Goal: Task Accomplishment & Management: Complete application form

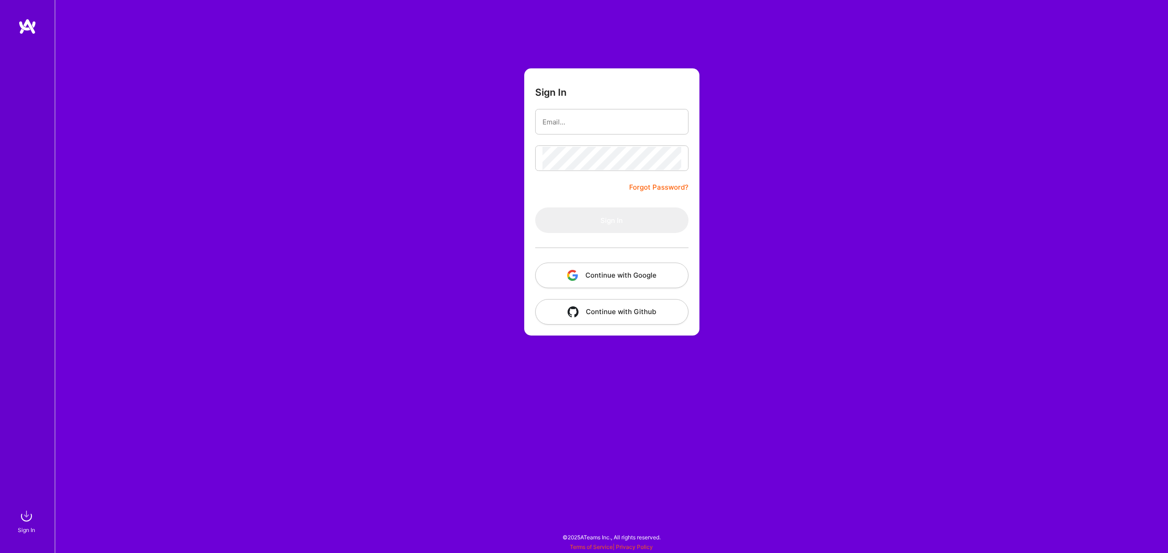
click at [584, 268] on button "Continue with Google" at bounding box center [611, 276] width 153 height 26
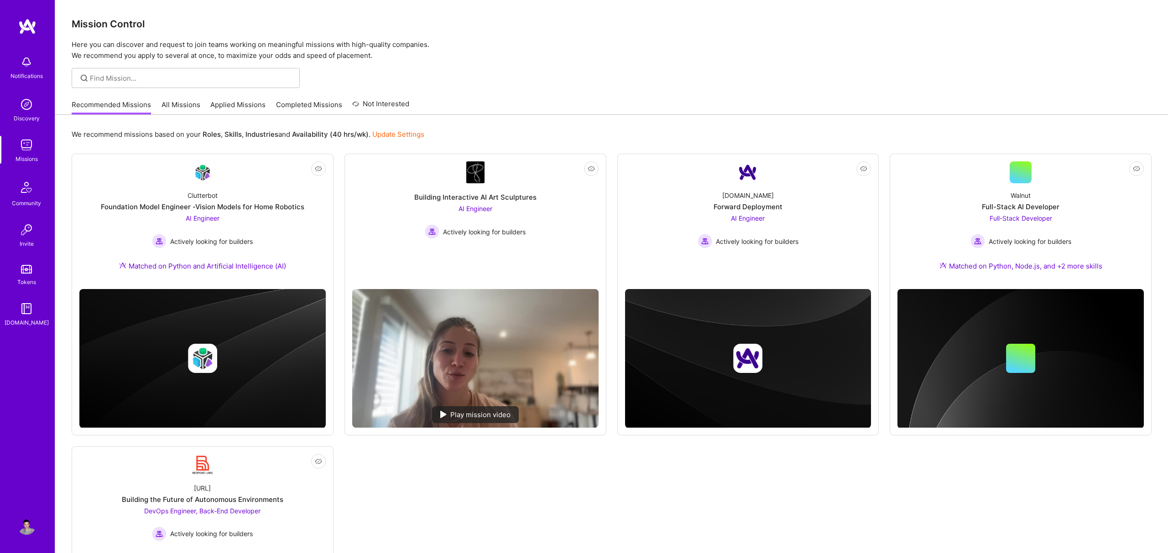
click at [535, 76] on div at bounding box center [611, 78] width 1112 height 20
click at [490, 113] on div "Recommended Missions All Missions Applied Missions Completed Missions Not Inter…" at bounding box center [612, 105] width 1080 height 20
click at [638, 130] on div "We recommend missions based on your Roles , Skills , Industries and Availabilit…" at bounding box center [612, 134] width 1080 height 17
click at [561, 59] on p "Here you can discover and request to join teams working on meaningful missions …" at bounding box center [612, 50] width 1080 height 22
click at [498, 88] on div "Mission Control Here you can discover and request to join teams working on mean…" at bounding box center [611, 375] width 1112 height 750
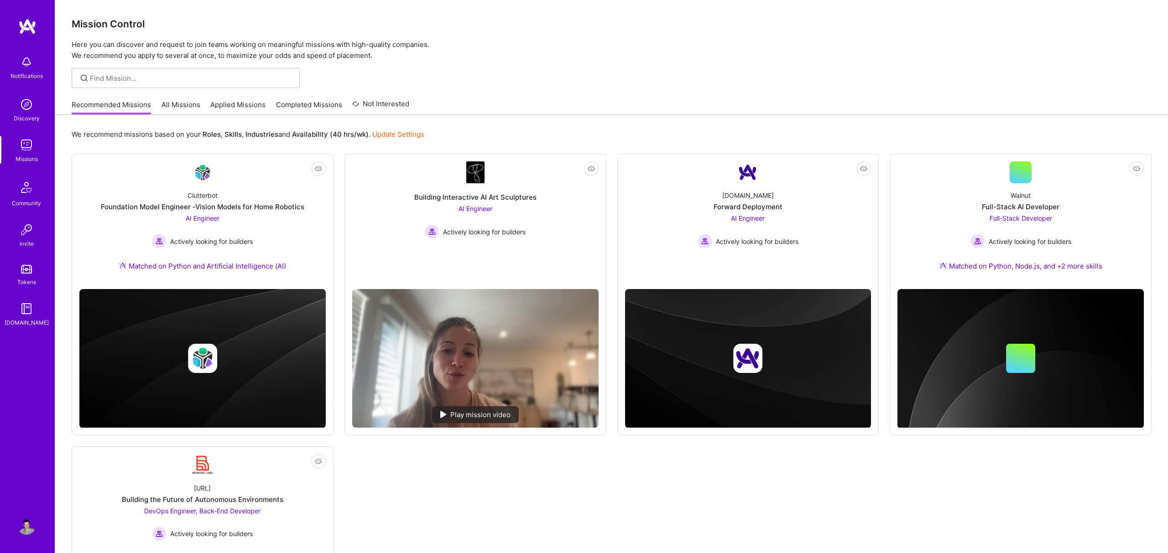
click at [485, 130] on div "We recommend missions based on your Roles , Skills , Industries and Availabilit…" at bounding box center [612, 134] width 1080 height 17
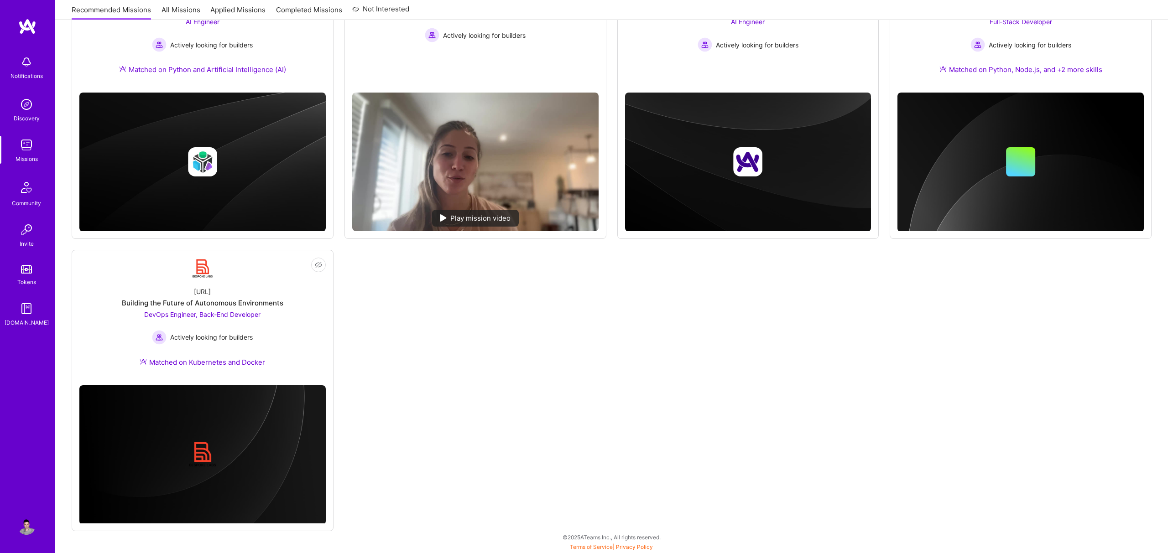
click at [472, 395] on div "Not Interested Clutterbot Foundation Model Engineer -Vision Models for Home Rob…" at bounding box center [612, 244] width 1080 height 574
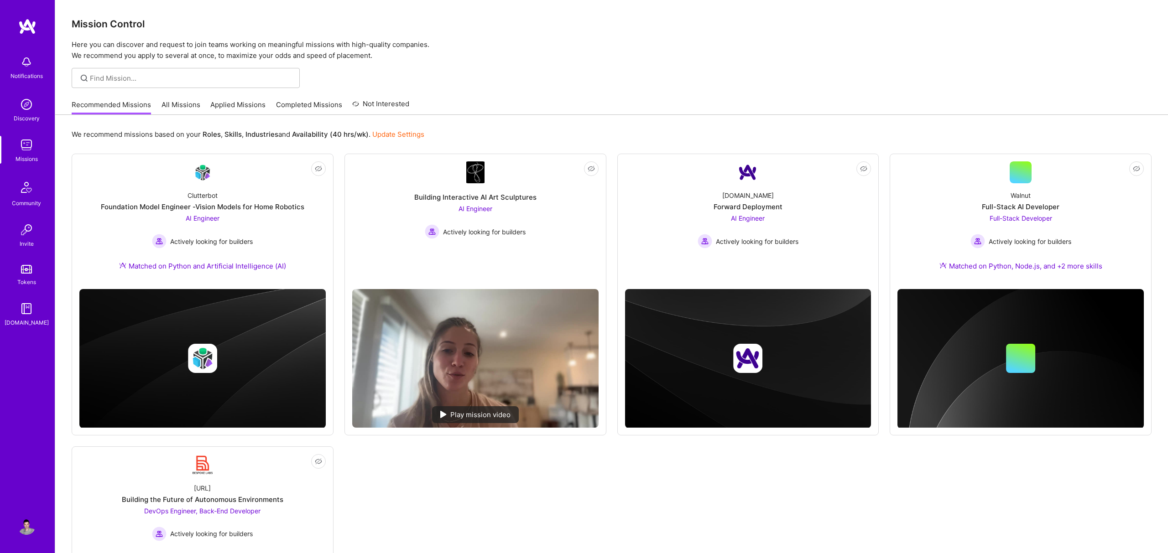
click at [672, 114] on div "Recommended Missions All Missions Applied Missions Completed Missions Not Inter…" at bounding box center [612, 105] width 1080 height 20
click at [567, 106] on div "Recommended Missions All Missions Applied Missions Completed Missions Not Inter…" at bounding box center [612, 105] width 1080 height 20
click at [461, 126] on div "We recommend missions based on your Roles , Skills , Industries and Availabilit…" at bounding box center [611, 432] width 1112 height 635
click at [546, 108] on div "Recommended Missions All Missions Applied Missions Completed Missions Not Inter…" at bounding box center [612, 105] width 1080 height 20
click at [468, 115] on div "We recommend missions based on your Roles , Skills , Industries and Availabilit…" at bounding box center [611, 432] width 1112 height 635
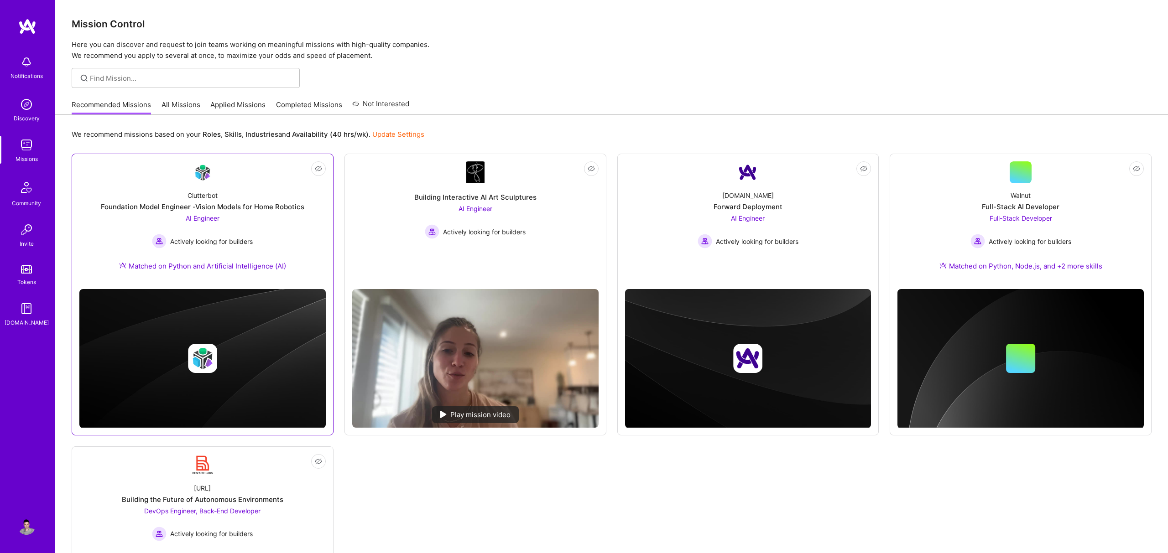
click at [156, 201] on div "Clutterbot Foundation Model Engineer -Vision Models for Home Robotics AI Engine…" at bounding box center [202, 232] width 246 height 99
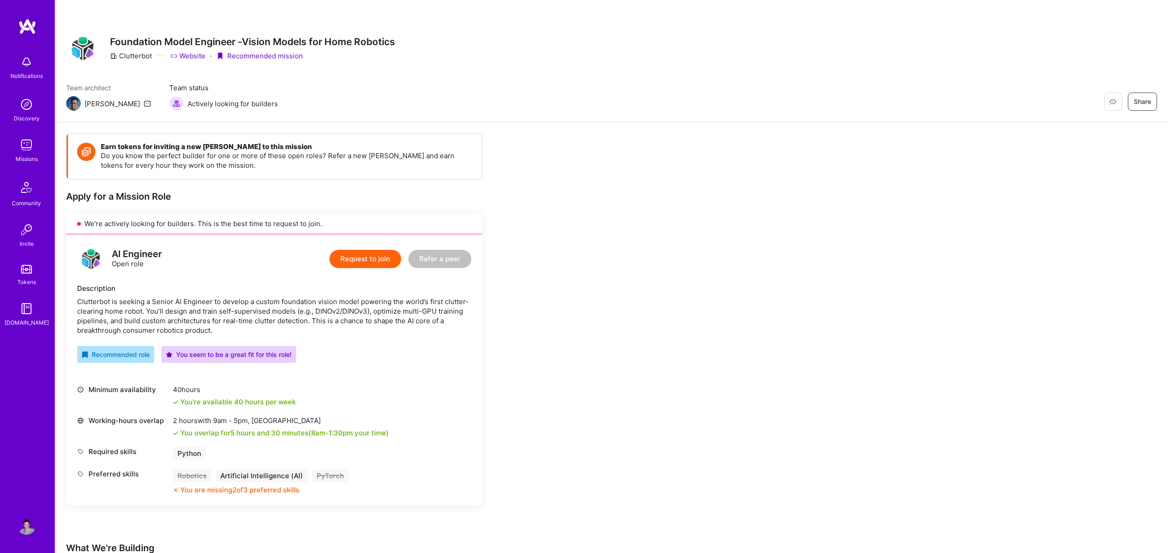
click at [715, 97] on div "Team architect [PERSON_NAME] Team status Actively looking for builders Restore …" at bounding box center [611, 97] width 1091 height 28
click at [609, 239] on div "Earn tokens for inviting a new [PERSON_NAME] to this mission Do you know the pe…" at bounding box center [339, 562] width 547 height 858
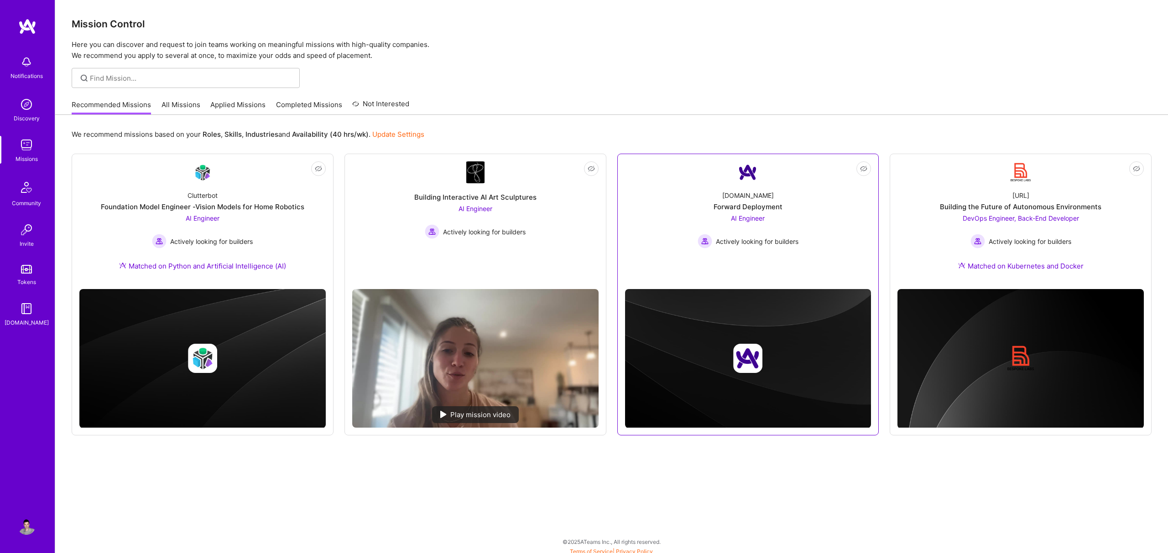
click at [786, 208] on div "[DOMAIN_NAME] Forward Deployment AI Engineer Actively looking for builders" at bounding box center [748, 215] width 246 height 65
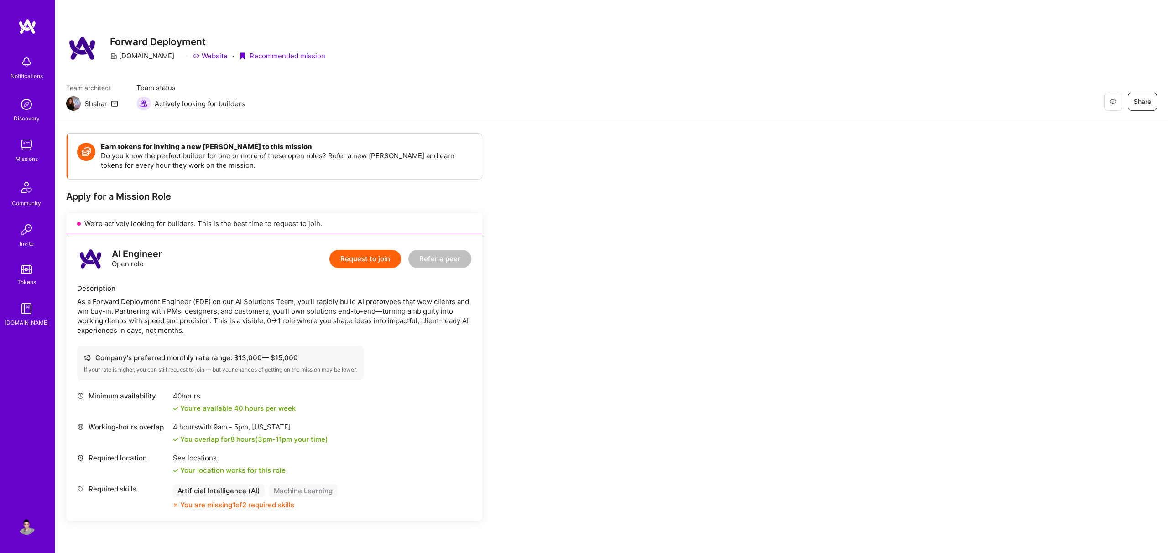
click at [354, 261] on button "Request to join" at bounding box center [365, 259] width 72 height 18
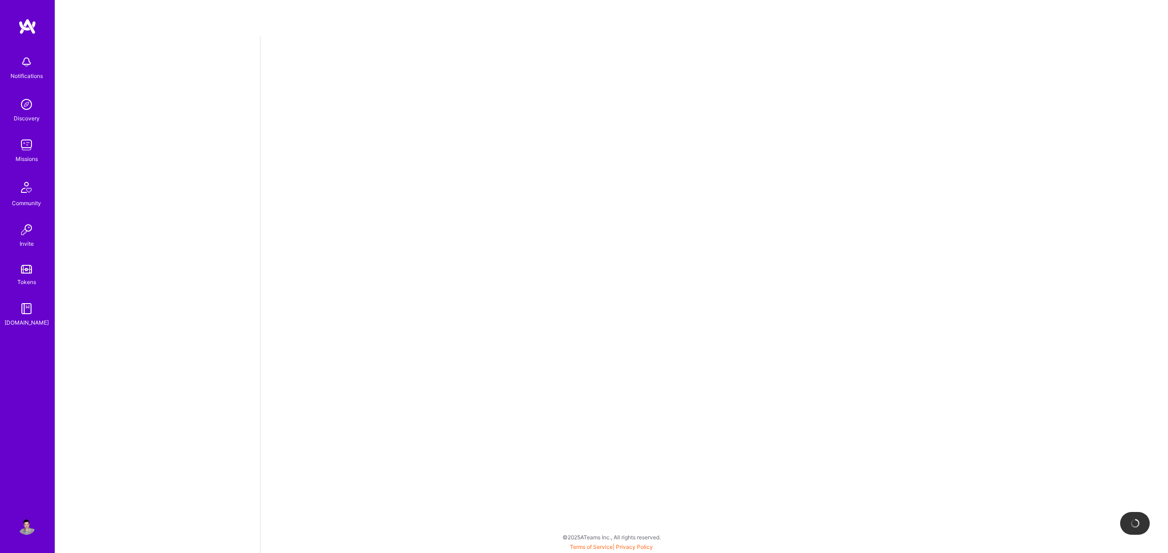
select select "US"
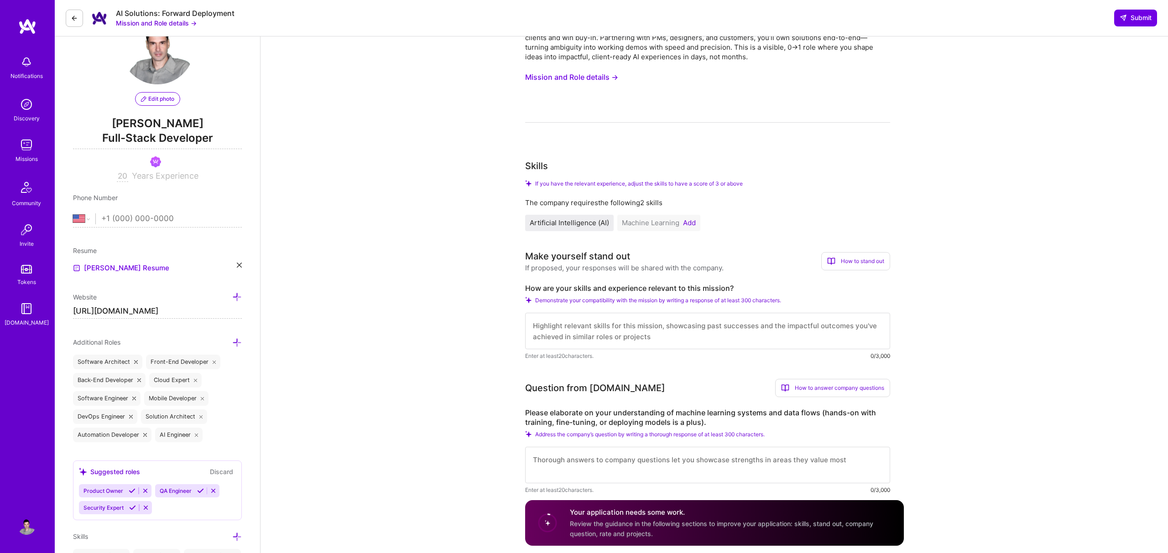
scroll to position [93, 0]
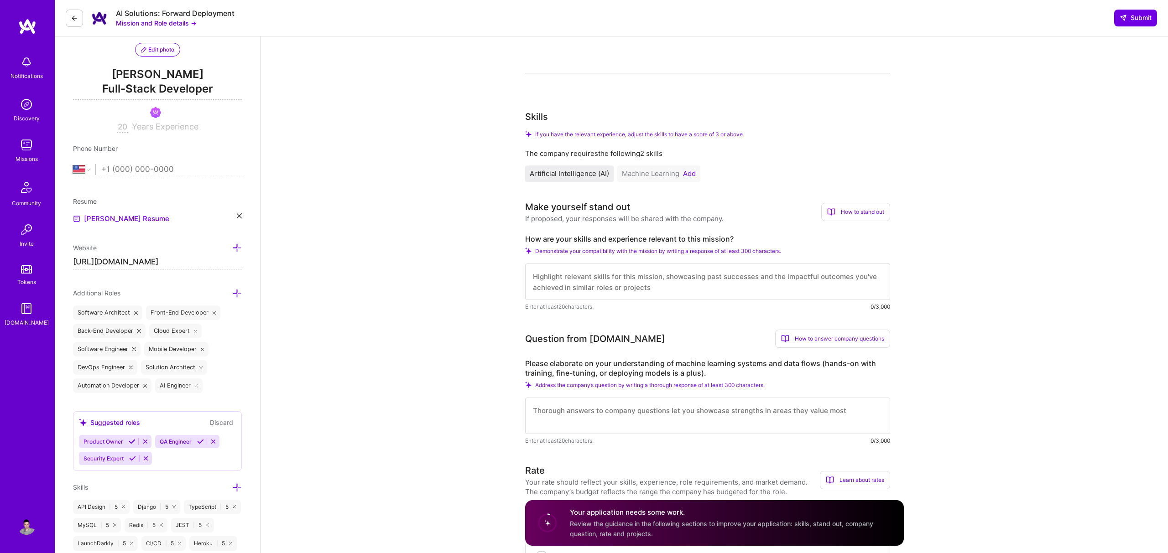
click at [583, 273] on textarea at bounding box center [707, 282] width 365 height 36
paste textarea "Hi, I'm a senior fullstack web developer with more than 20 years of experience …"
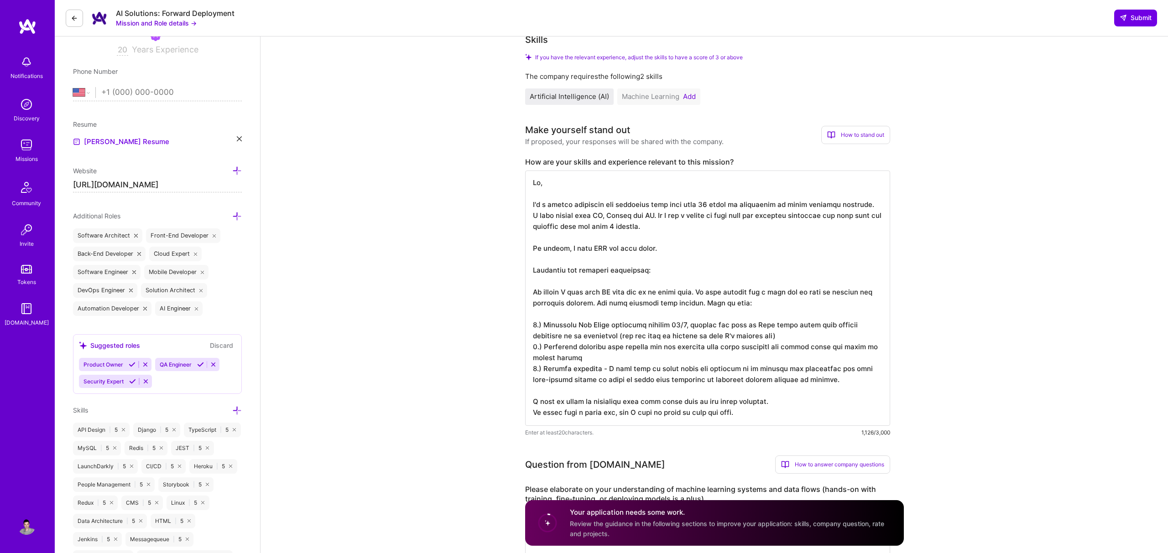
scroll to position [173, 0]
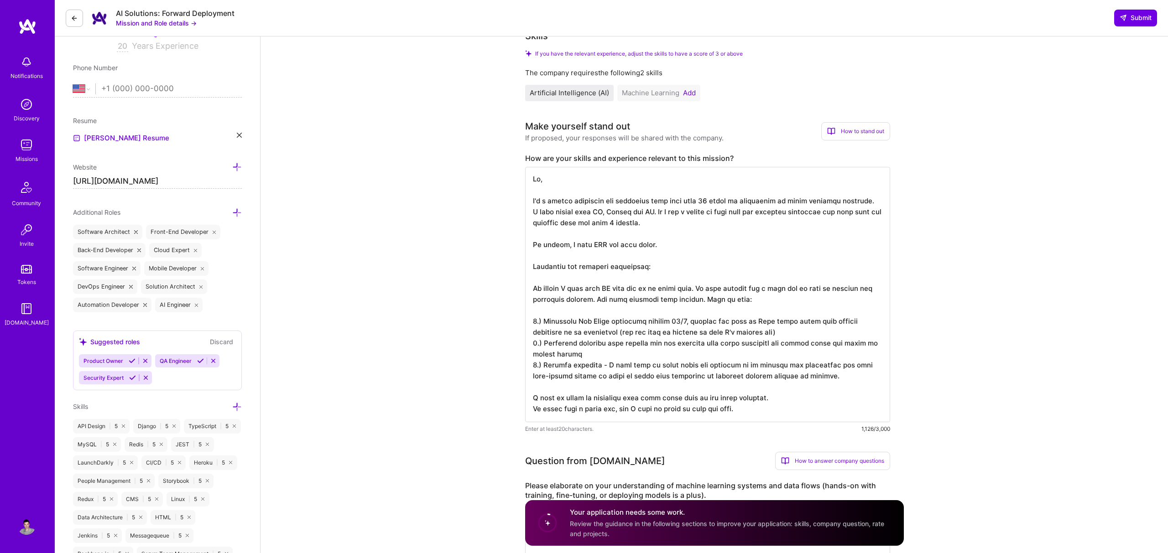
click at [570, 244] on textarea at bounding box center [707, 294] width 365 height 255
click at [589, 244] on textarea at bounding box center [707, 294] width 365 height 255
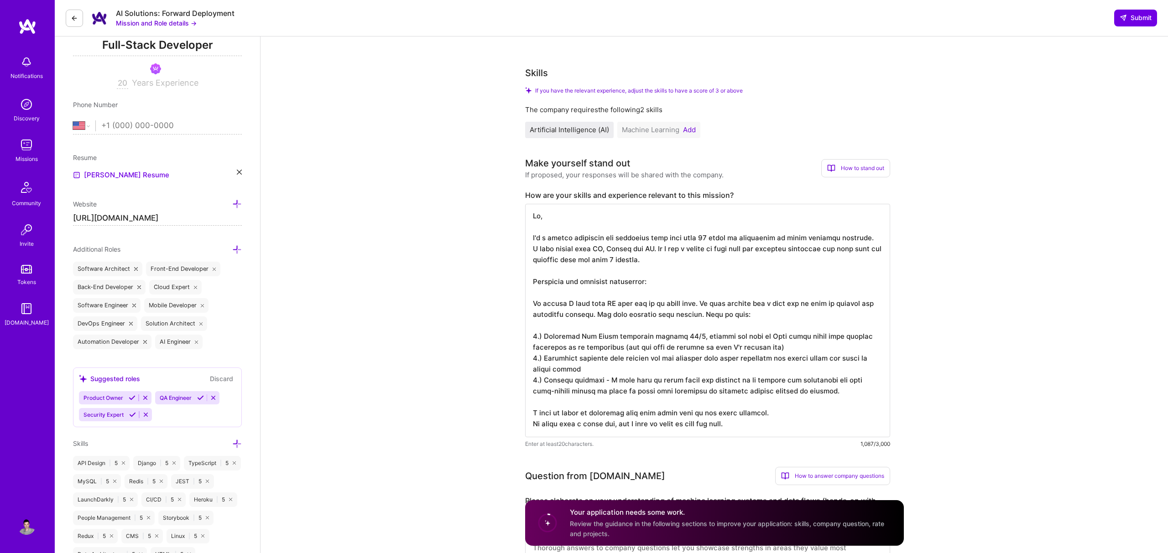
scroll to position [100, 0]
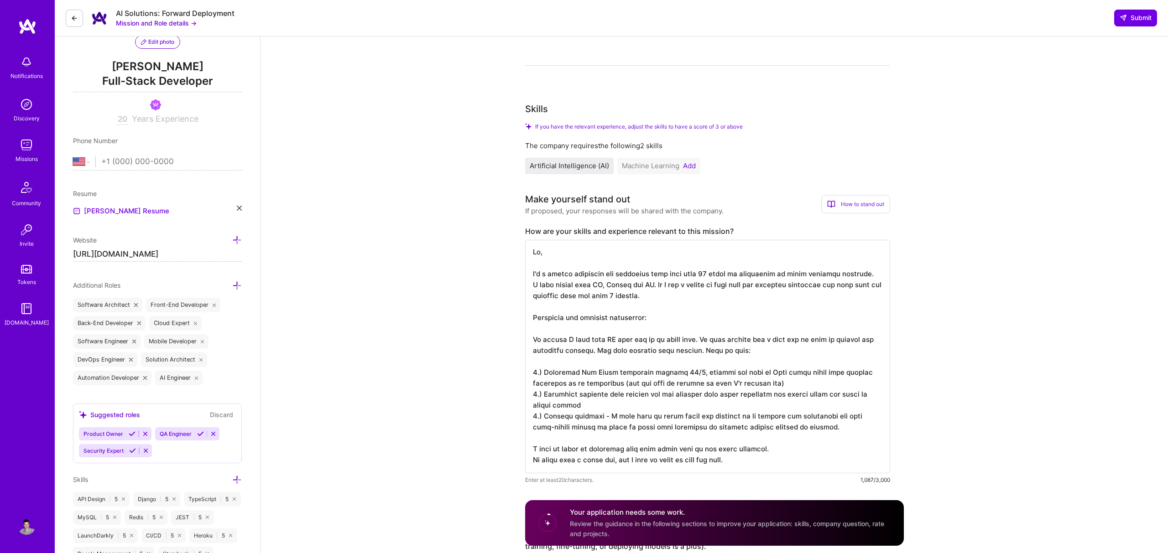
click at [687, 168] on button "Add" at bounding box center [689, 165] width 13 height 7
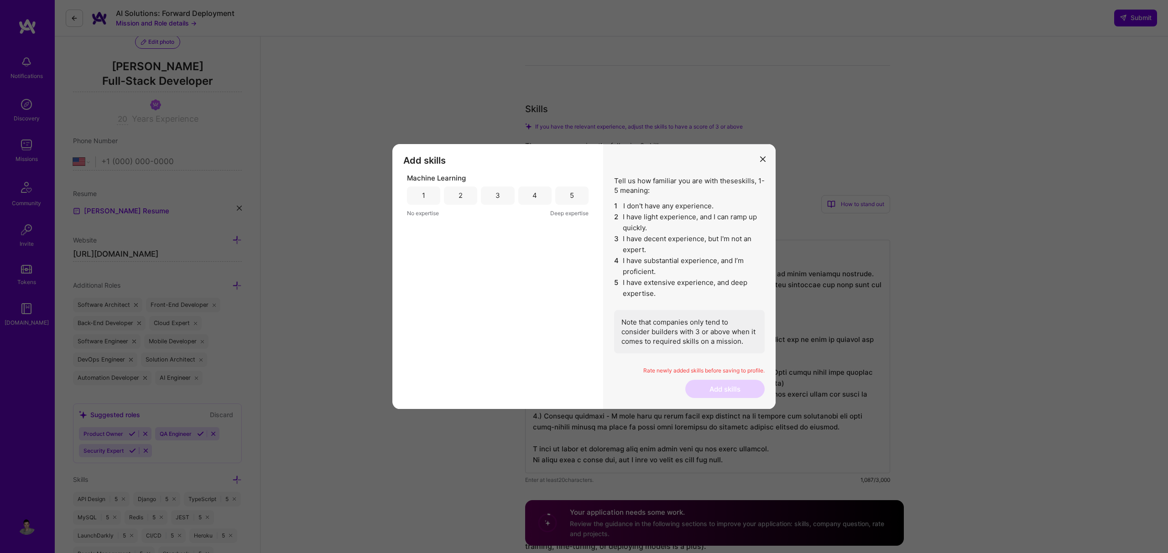
click at [497, 198] on div "3" at bounding box center [497, 196] width 5 height 10
click at [738, 389] on button "Add skills" at bounding box center [724, 389] width 79 height 18
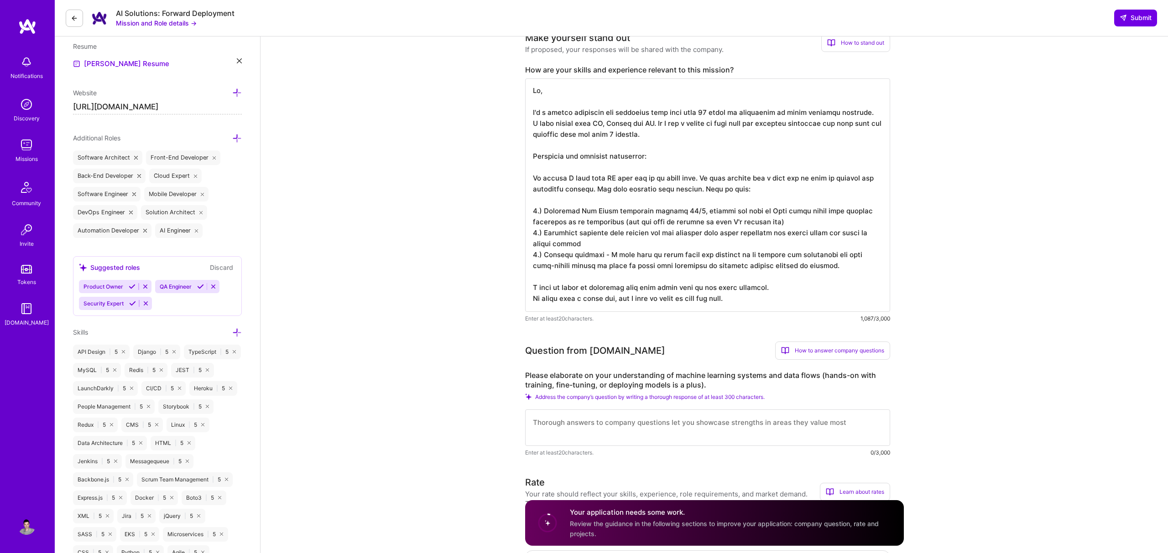
scroll to position [257, 0]
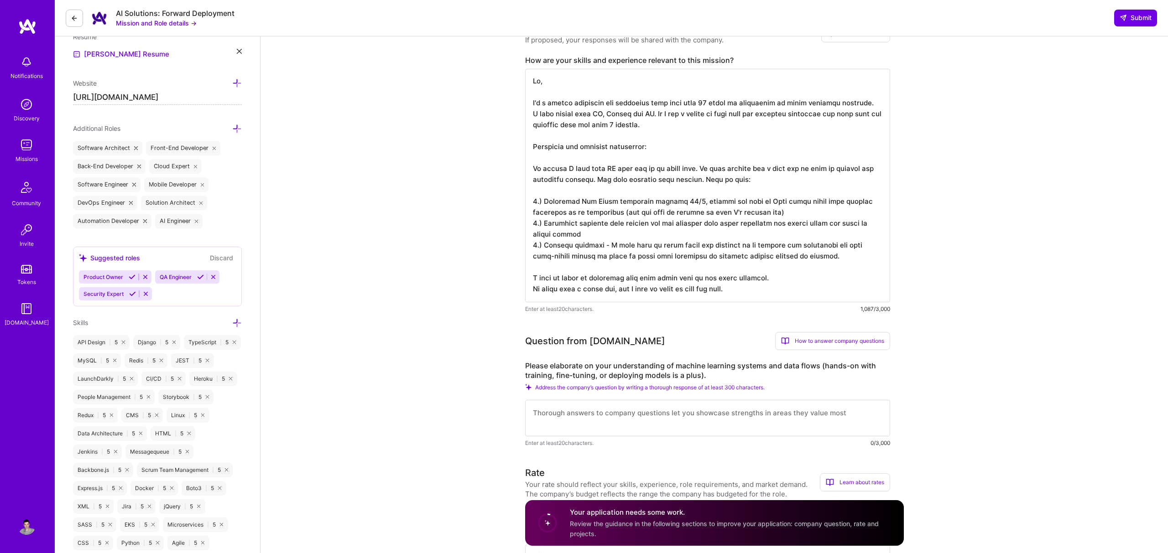
click at [738, 281] on textarea at bounding box center [707, 186] width 365 height 234
click at [792, 230] on textarea at bounding box center [707, 186] width 365 height 234
click at [634, 248] on textarea at bounding box center [707, 186] width 365 height 234
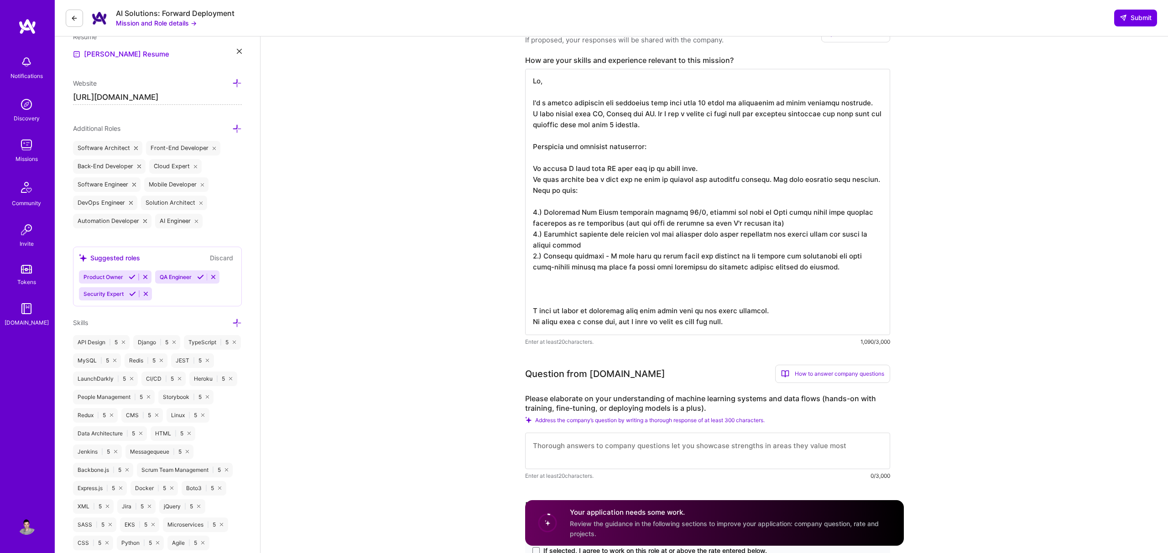
paste textarea "I developed an app called Turtle. The app was a collection of mobile game for c…"
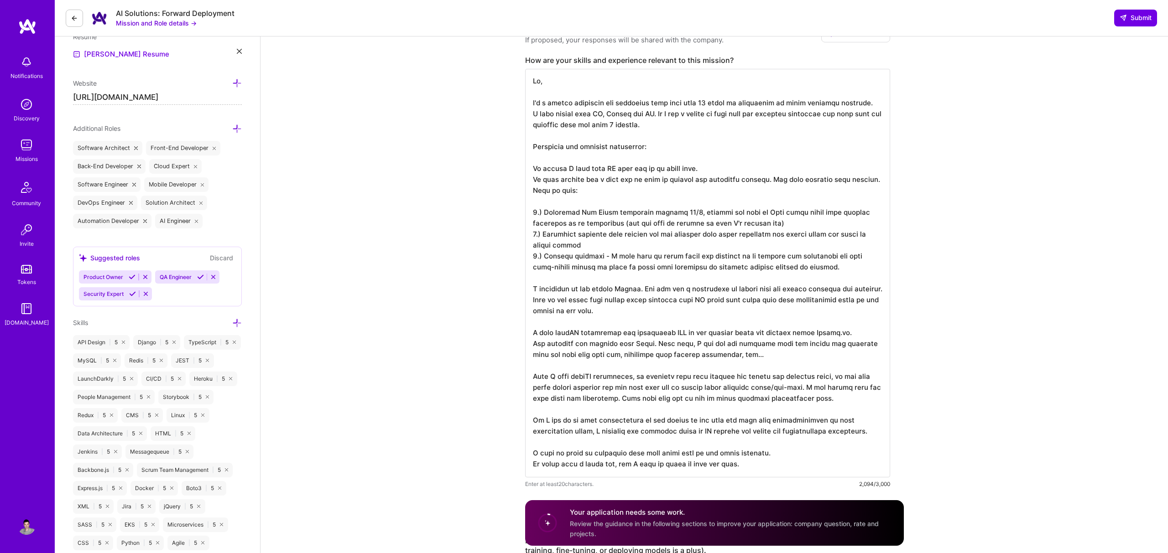
click at [547, 291] on textarea at bounding box center [707, 273] width 365 height 409
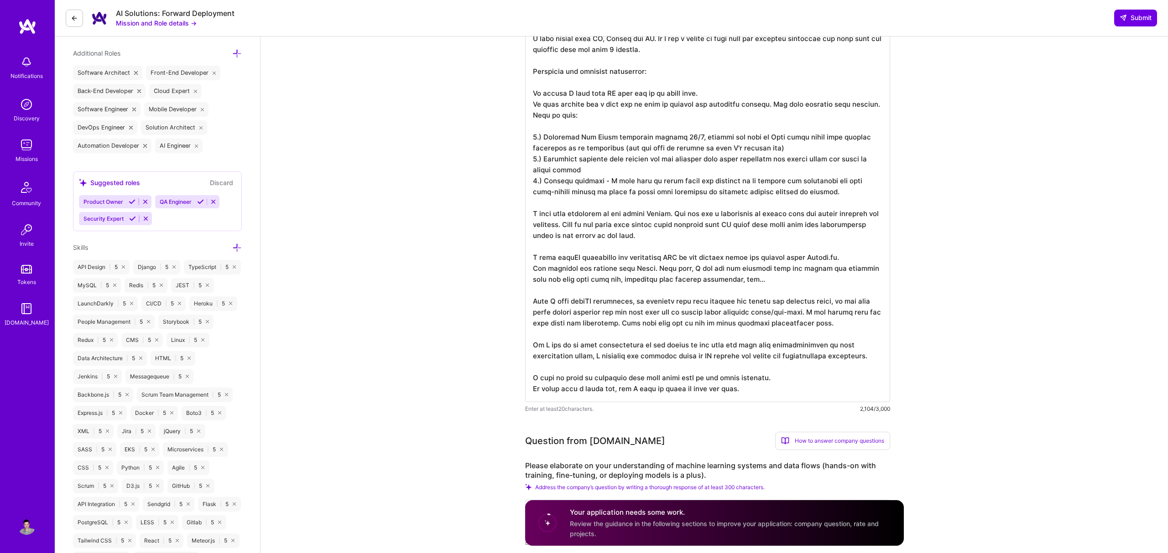
scroll to position [379, 0]
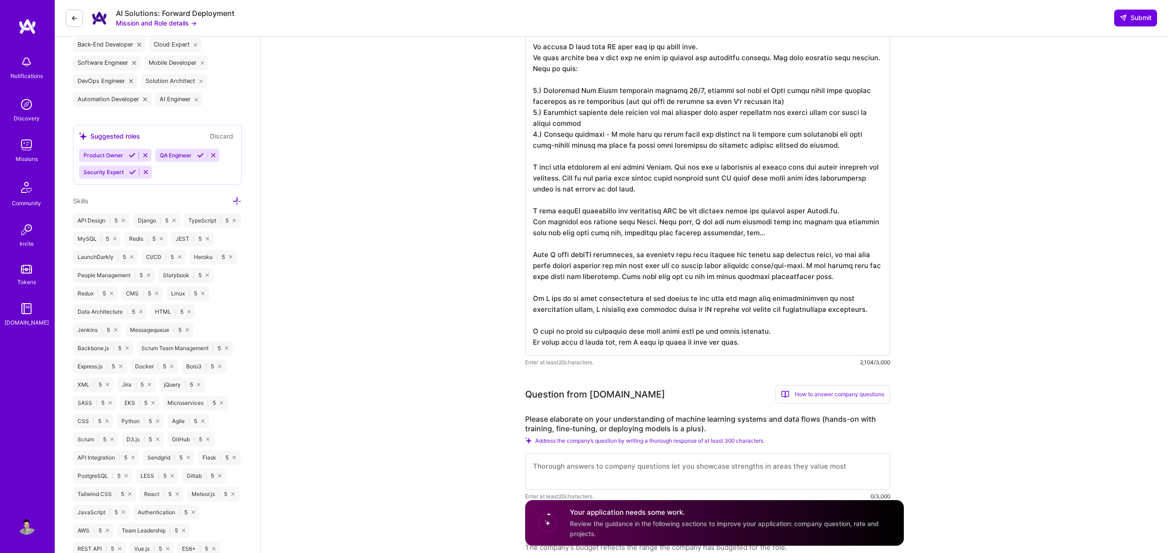
click at [691, 298] on textarea at bounding box center [707, 151] width 365 height 409
click at [676, 298] on textarea at bounding box center [707, 151] width 365 height 409
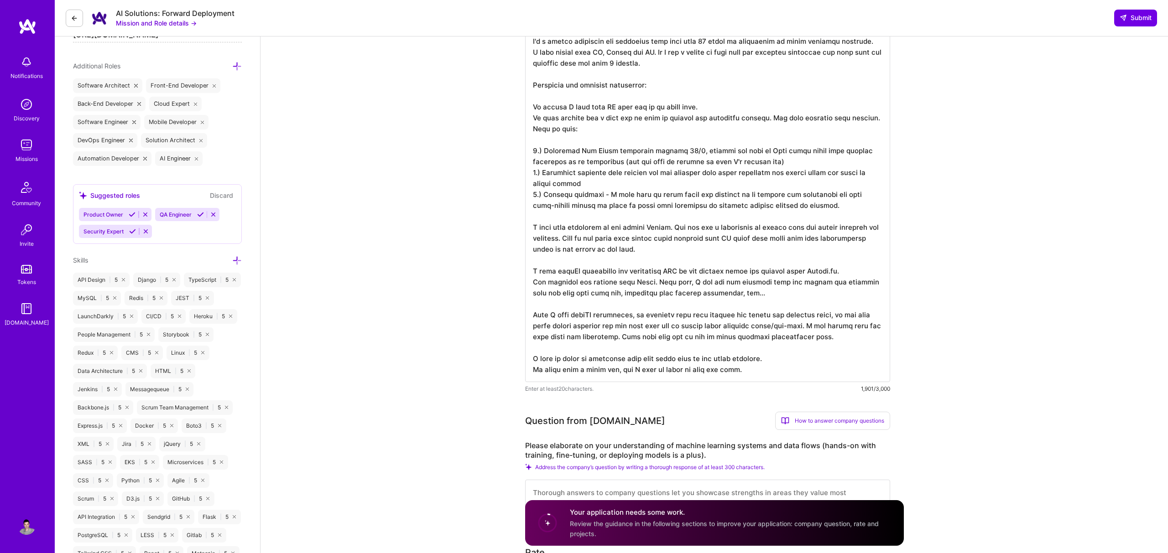
scroll to position [292, 0]
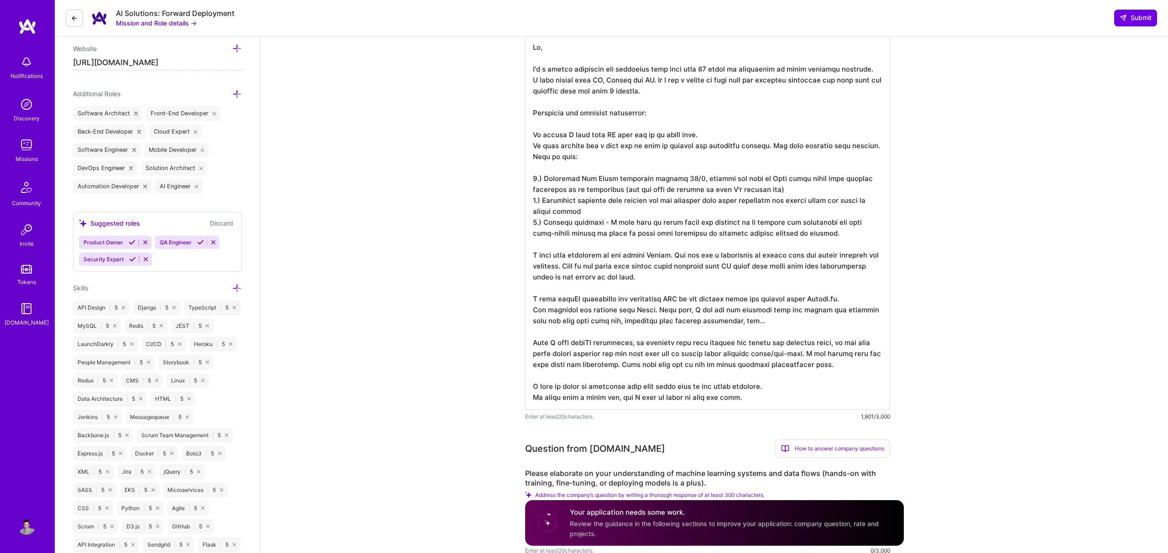
click at [675, 318] on textarea at bounding box center [707, 222] width 365 height 376
drag, startPoint x: 655, startPoint y: 310, endPoint x: 759, endPoint y: 321, distance: 104.6
click at [759, 321] on textarea at bounding box center [707, 222] width 365 height 376
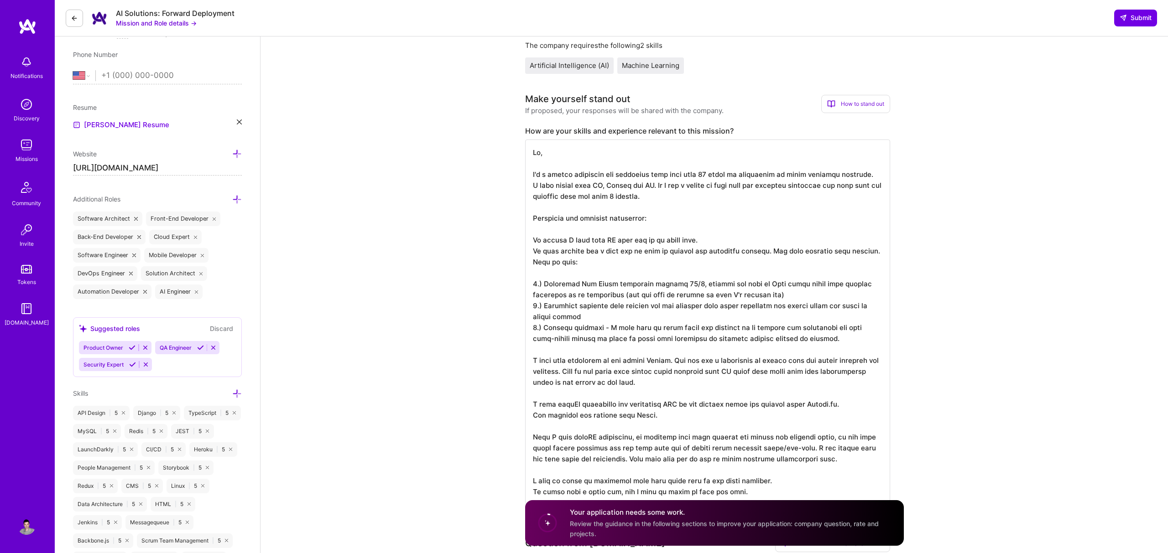
scroll to position [1, 0]
click at [658, 288] on textarea at bounding box center [707, 322] width 365 height 365
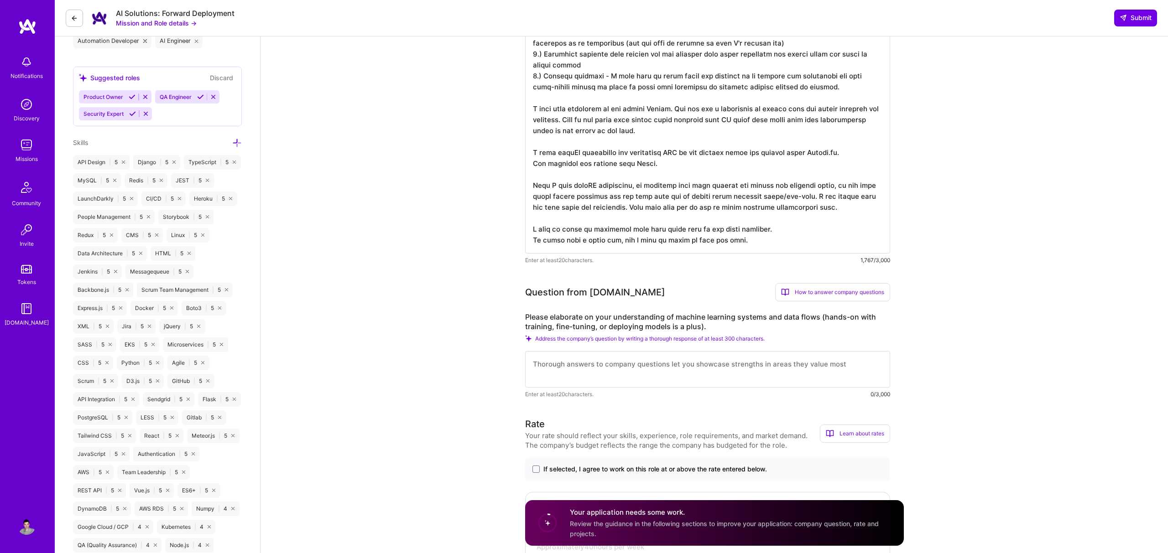
scroll to position [538, 0]
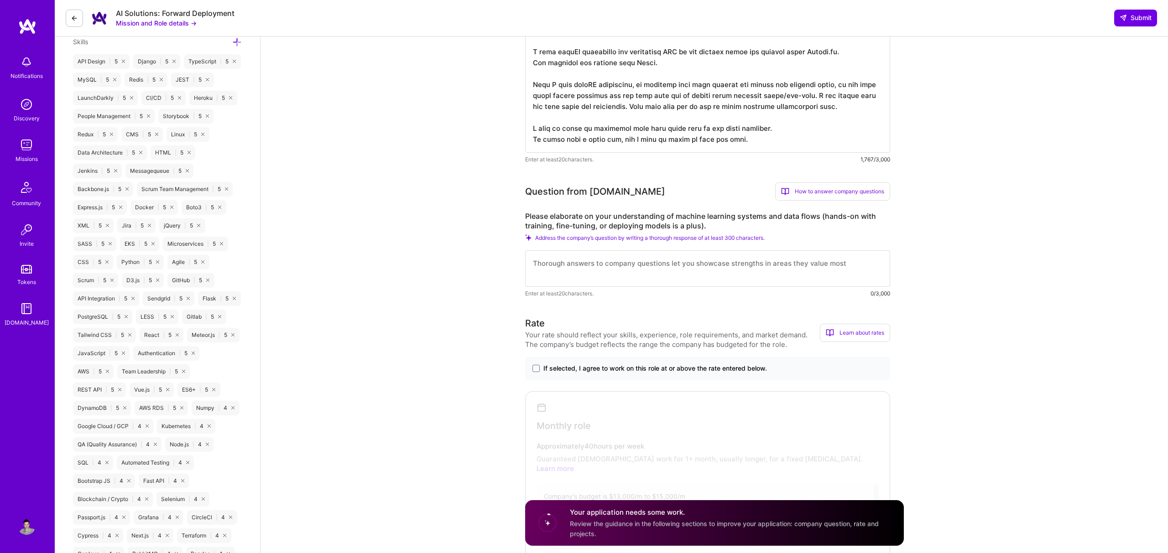
type textarea "Hi, I'm a senior fullstack web developer with more than 20 years of experience …"
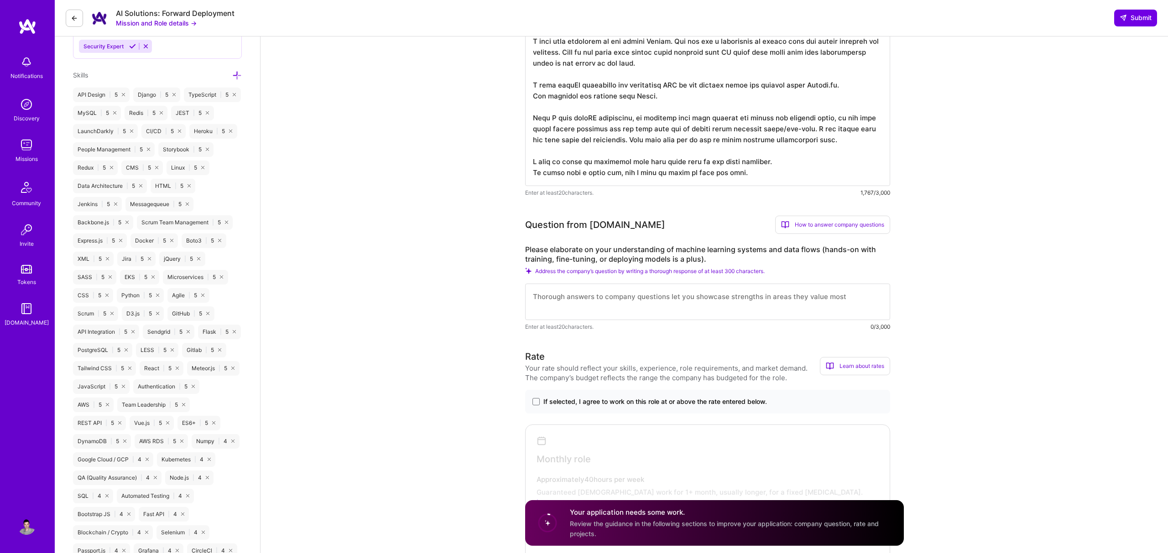
scroll to position [455, 0]
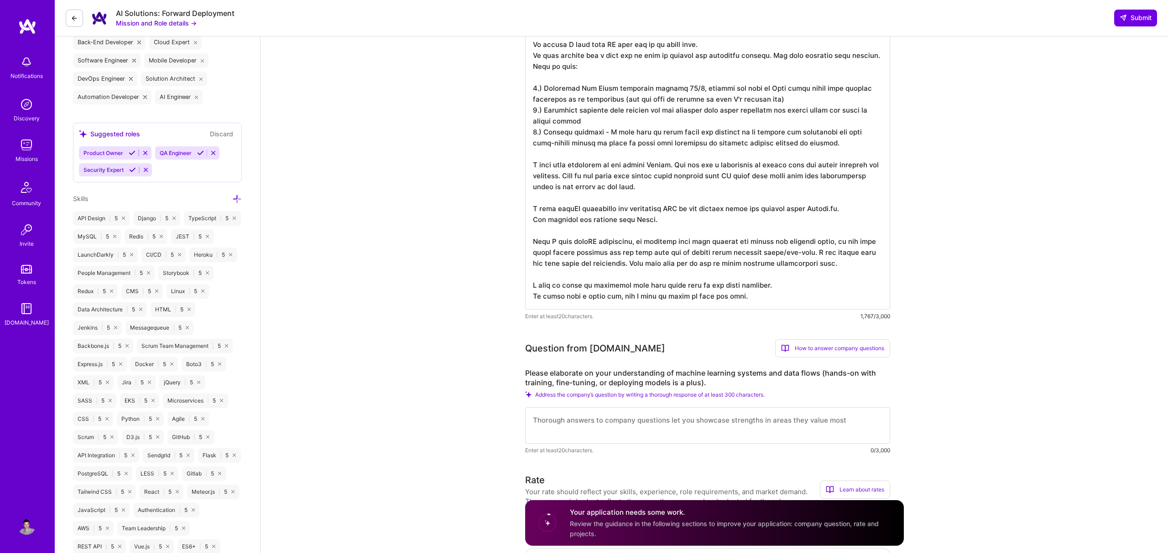
scroll to position [446, 0]
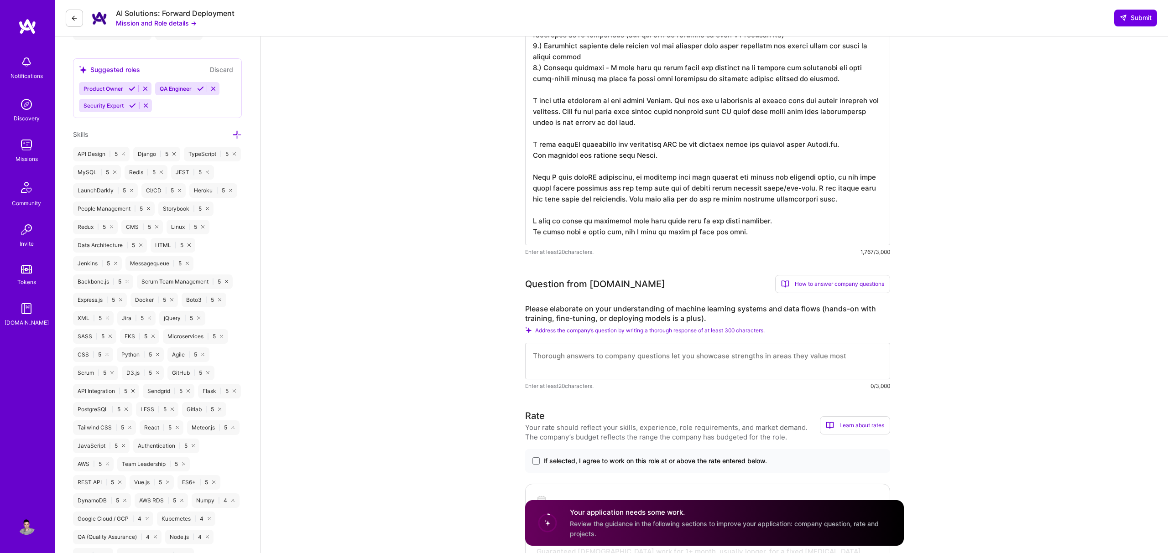
click at [525, 297] on div "Question from [DOMAIN_NAME] How to answer company questions Mastering company q…" at bounding box center [707, 333] width 365 height 116
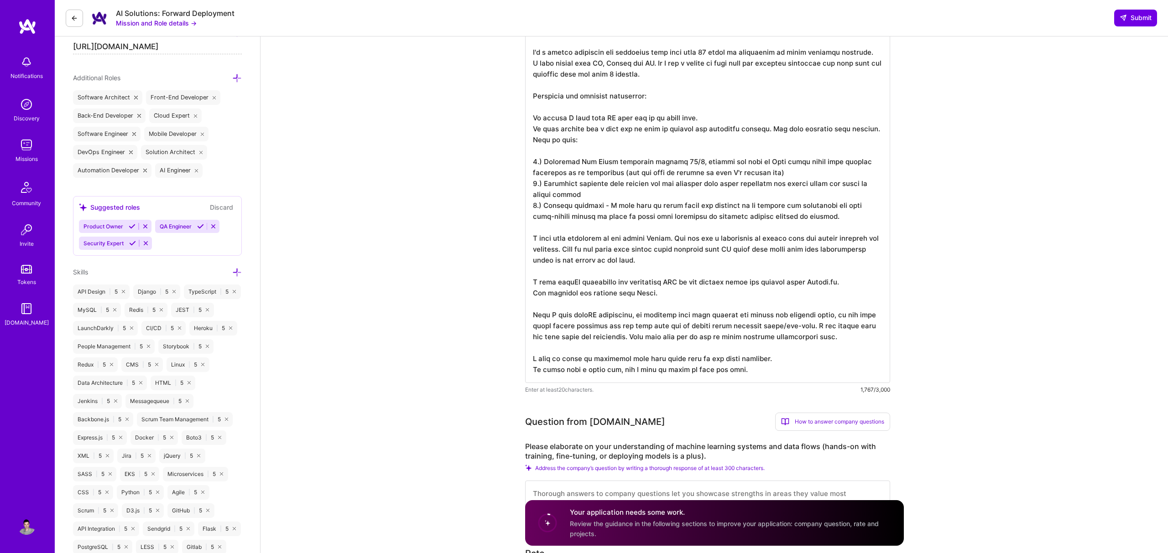
scroll to position [414, 0]
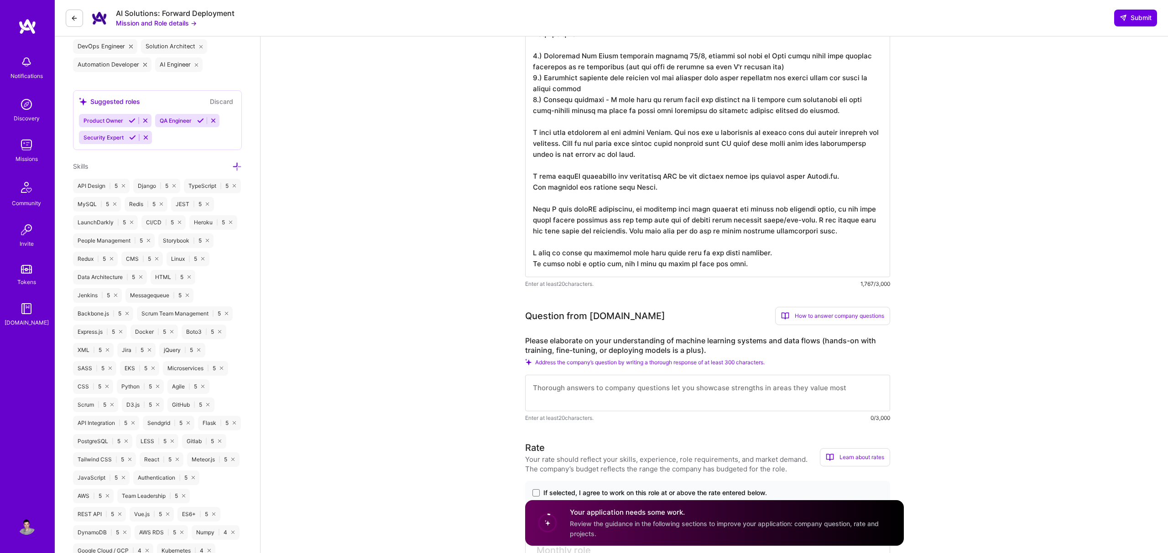
click at [680, 410] on textarea at bounding box center [707, 393] width 365 height 36
drag, startPoint x: 526, startPoint y: 340, endPoint x: 733, endPoint y: 348, distance: 206.8
click at [733, 348] on label "Please elaborate on your understanding of machine learning systems and data flo…" at bounding box center [707, 345] width 365 height 19
copy label "Please elaborate on your understanding of machine learning systems and data flo…"
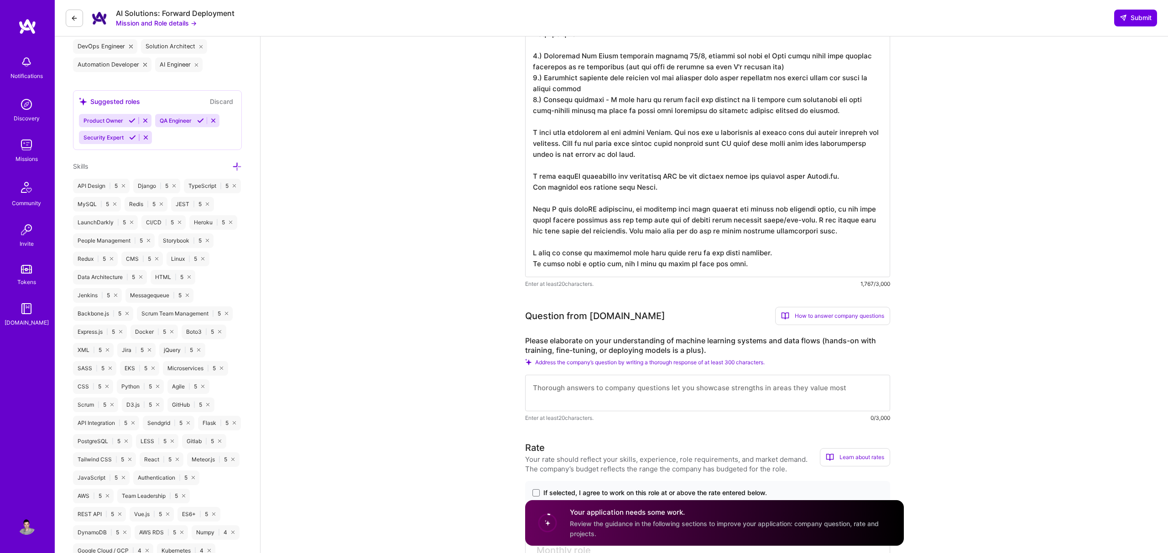
click at [553, 402] on textarea at bounding box center [707, 393] width 365 height 36
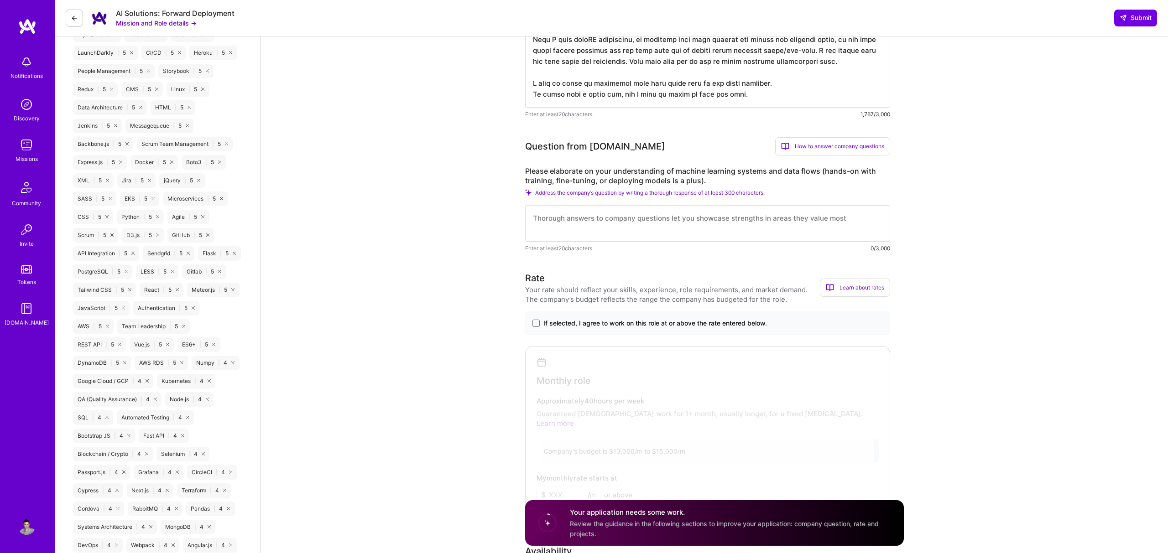
scroll to position [620, 0]
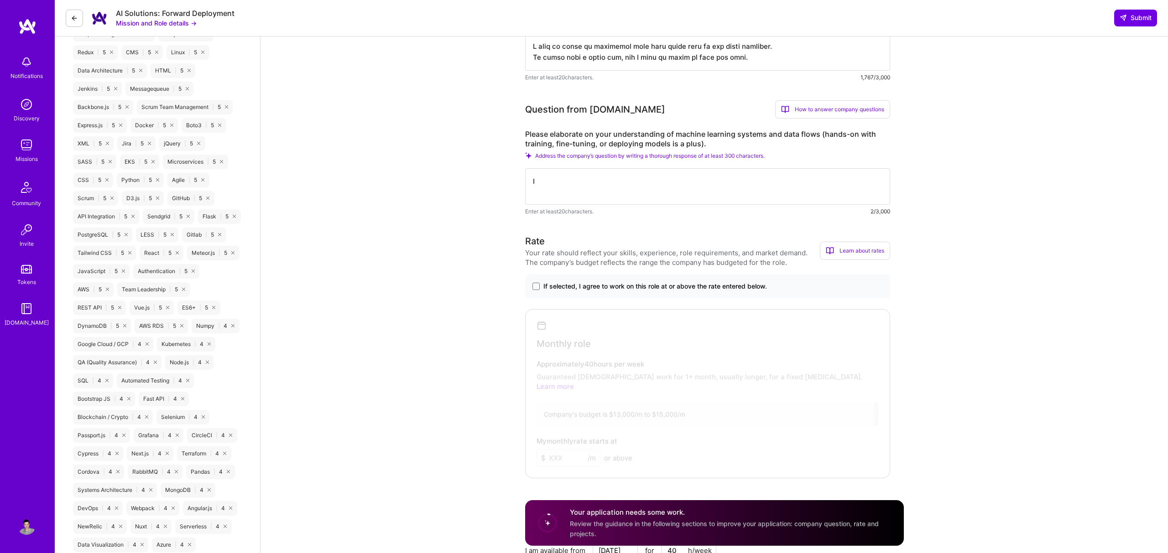
type textarea "I"
click at [623, 178] on textarea at bounding box center [707, 186] width 365 height 36
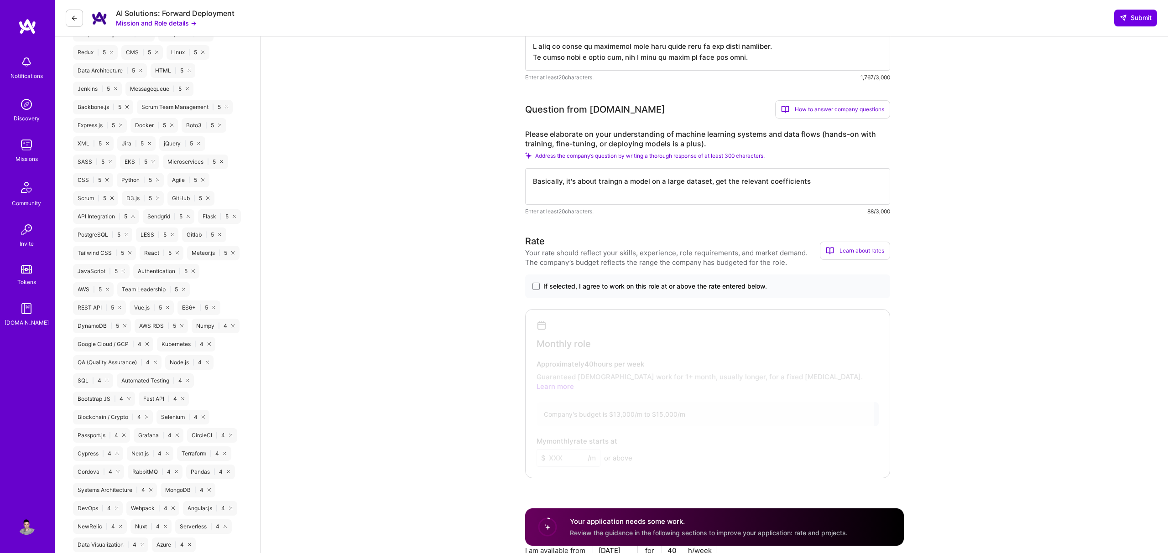
click at [823, 177] on textarea "Basically, it's about traingn a model on a large dataset, get the relevant coef…" at bounding box center [707, 186] width 365 height 36
click at [817, 186] on textarea "Basically, it's about traingn a model on a large dataset, get the relevant coef…" at bounding box center [707, 186] width 365 height 36
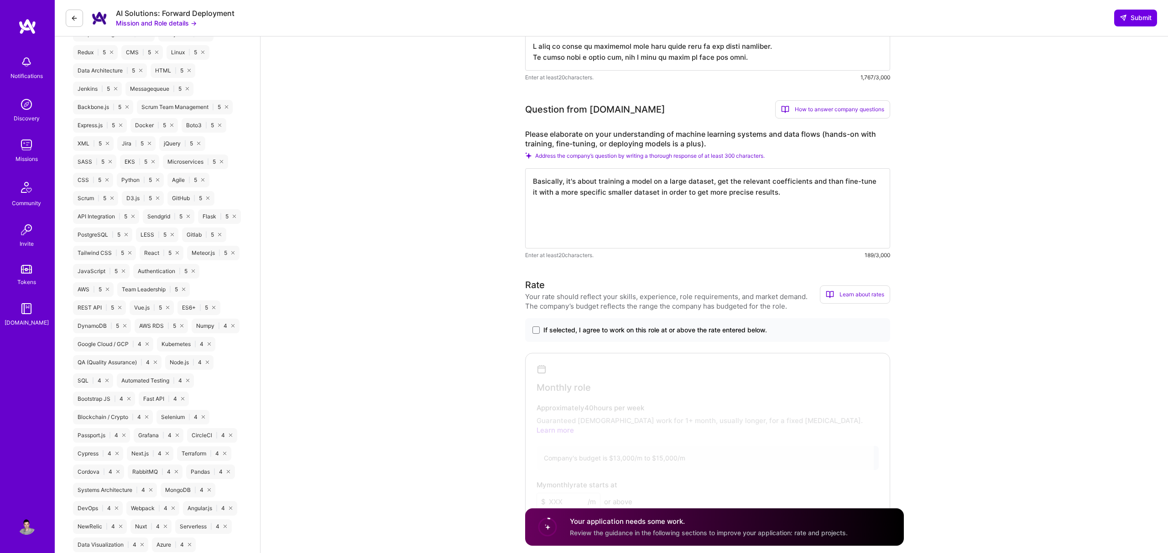
click at [603, 208] on textarea "Basically, it's about training a model on a large dataset, get the relevant coe…" at bounding box center [707, 208] width 365 height 80
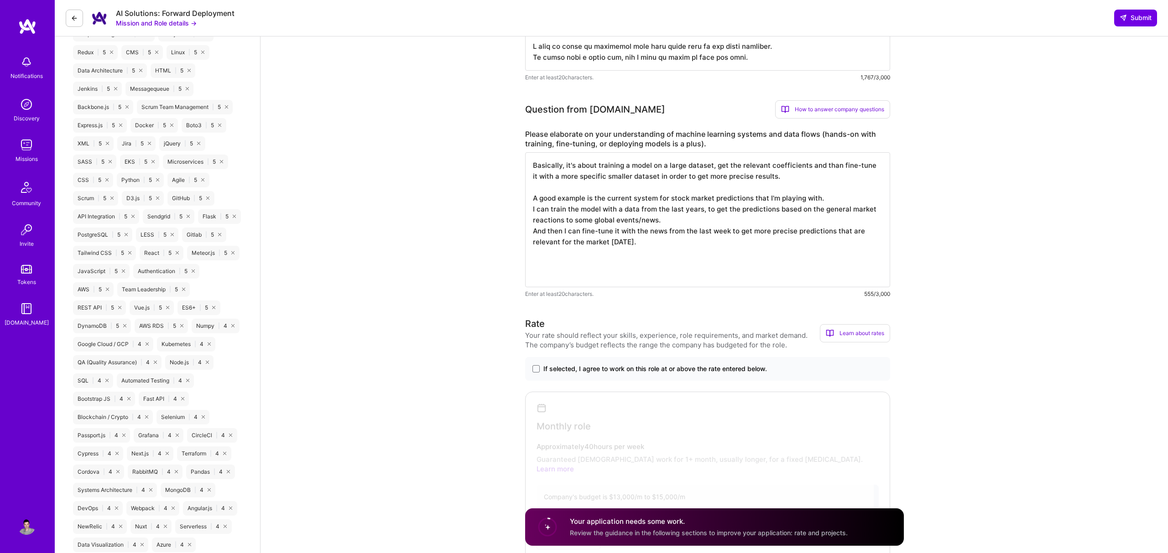
click at [708, 217] on textarea "Basically, it's about training a model on a large dataset, get the relevant coe…" at bounding box center [707, 219] width 365 height 135
click at [684, 212] on textarea "Basically, it's about training a model on a large dataset, get the relevant coe…" at bounding box center [707, 219] width 365 height 135
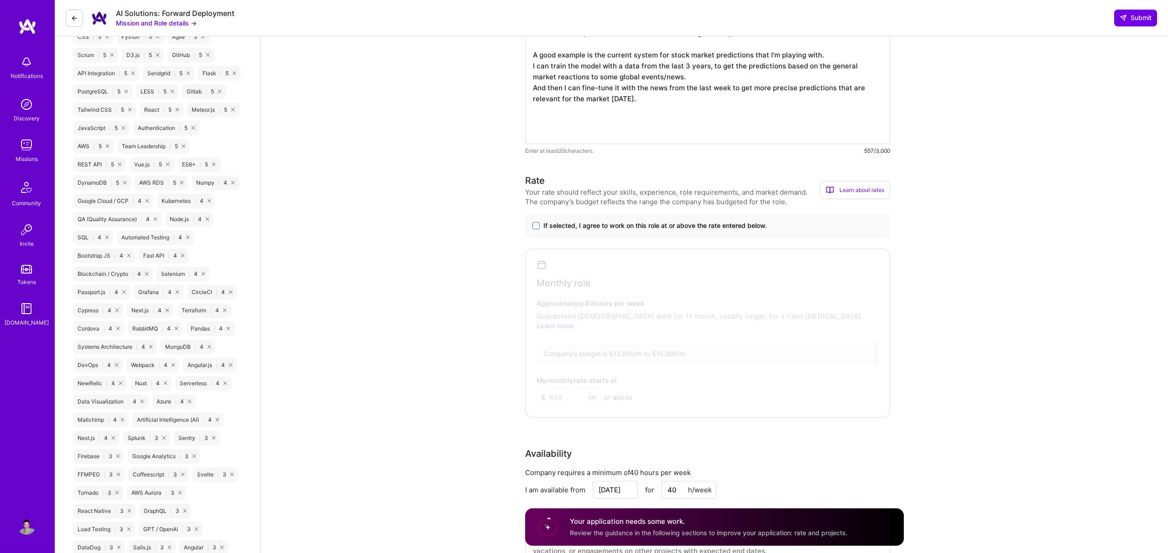
scroll to position [819, 0]
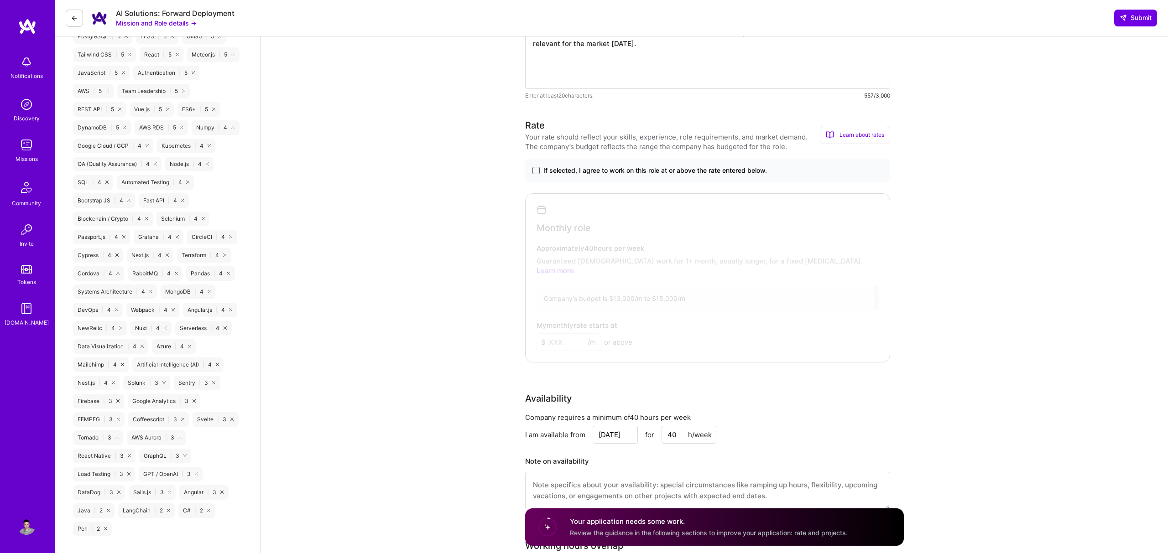
type textarea "Basically, it's about training a model on a large dataset, get the relevant coe…"
click at [538, 174] on span at bounding box center [535, 170] width 7 height 7
click at [0, 0] on input "If selected, I agree to work on this role at or above the rate entered below." at bounding box center [0, 0] width 0 height 0
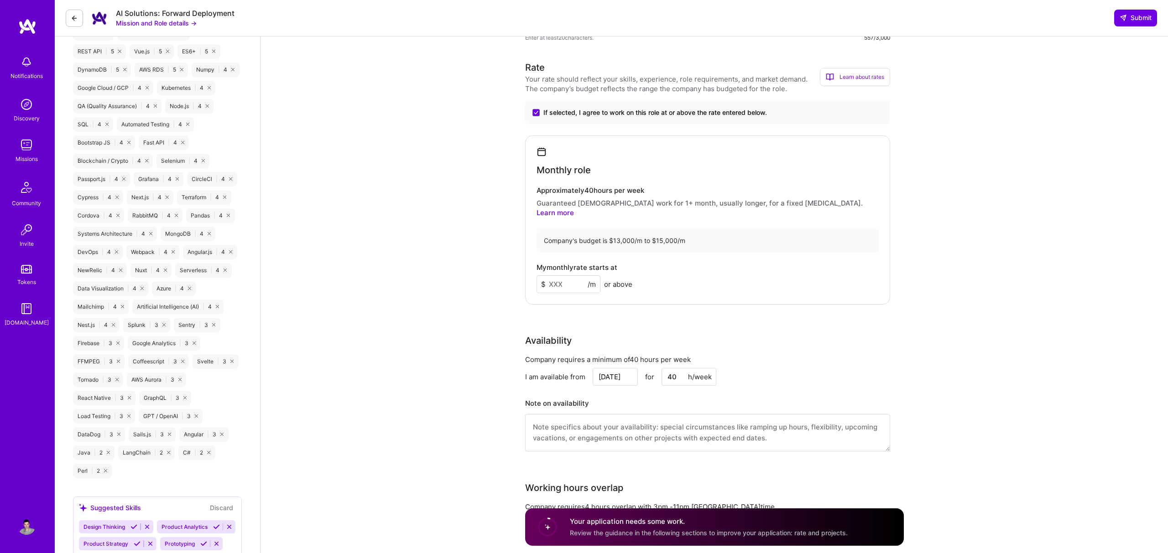
scroll to position [925, 0]
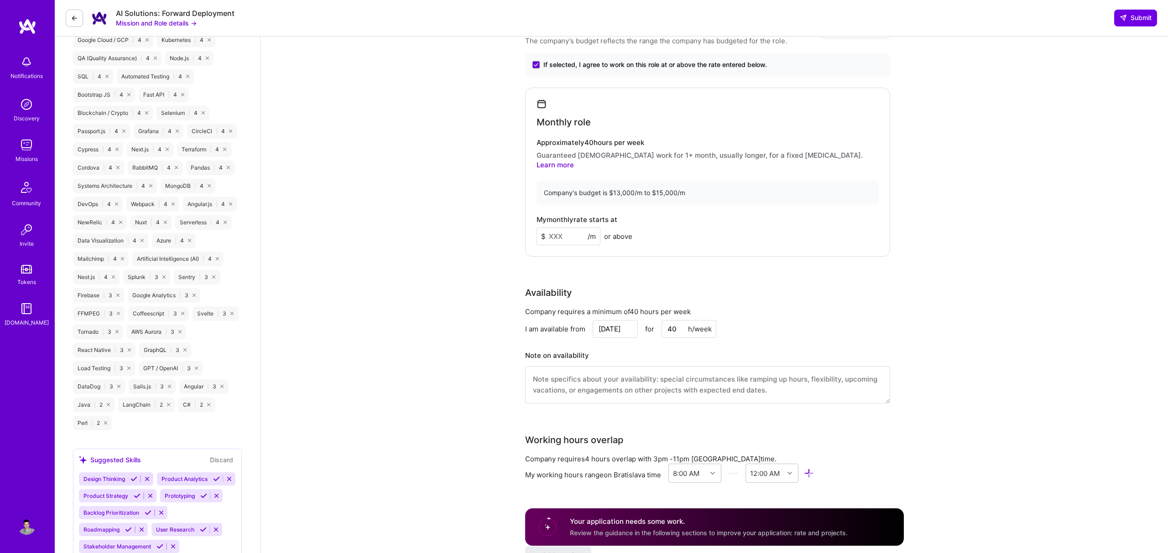
click at [555, 228] on input at bounding box center [568, 237] width 64 height 18
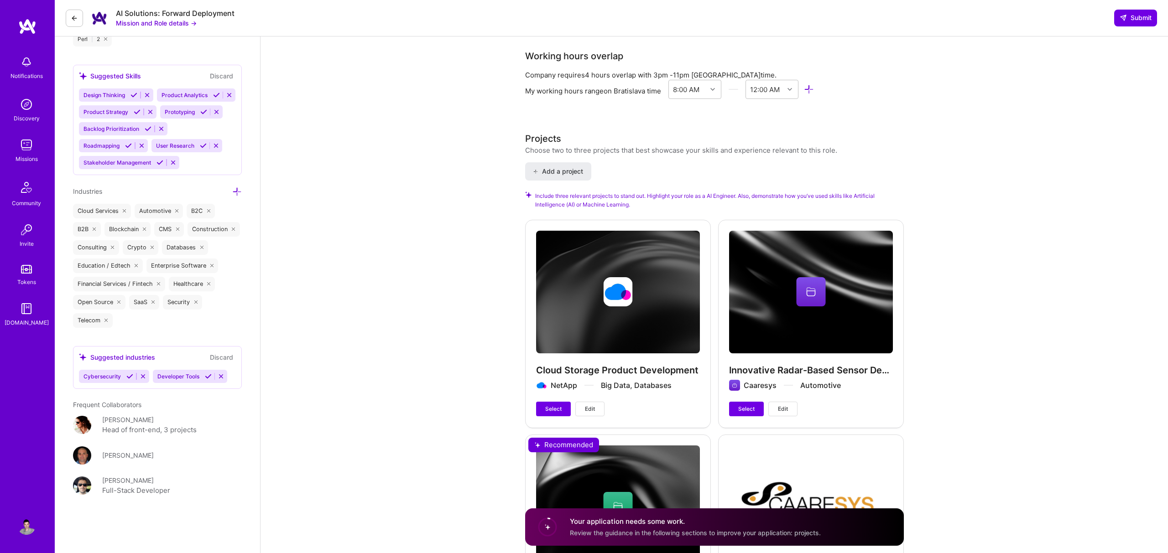
scroll to position [1535, 0]
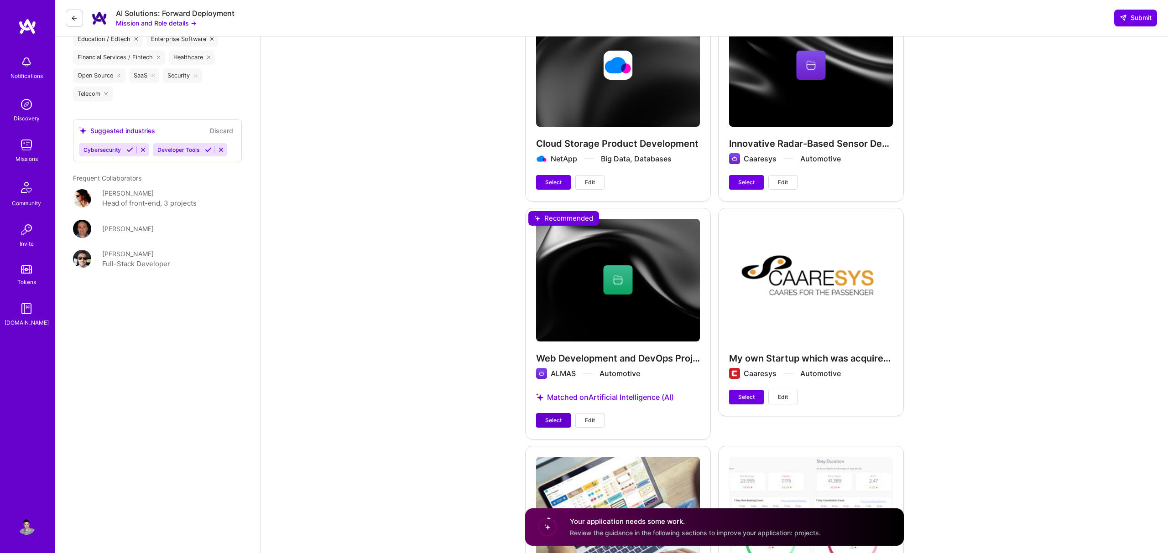
type input "14500"
click at [550, 416] on span "Select" at bounding box center [553, 420] width 16 height 8
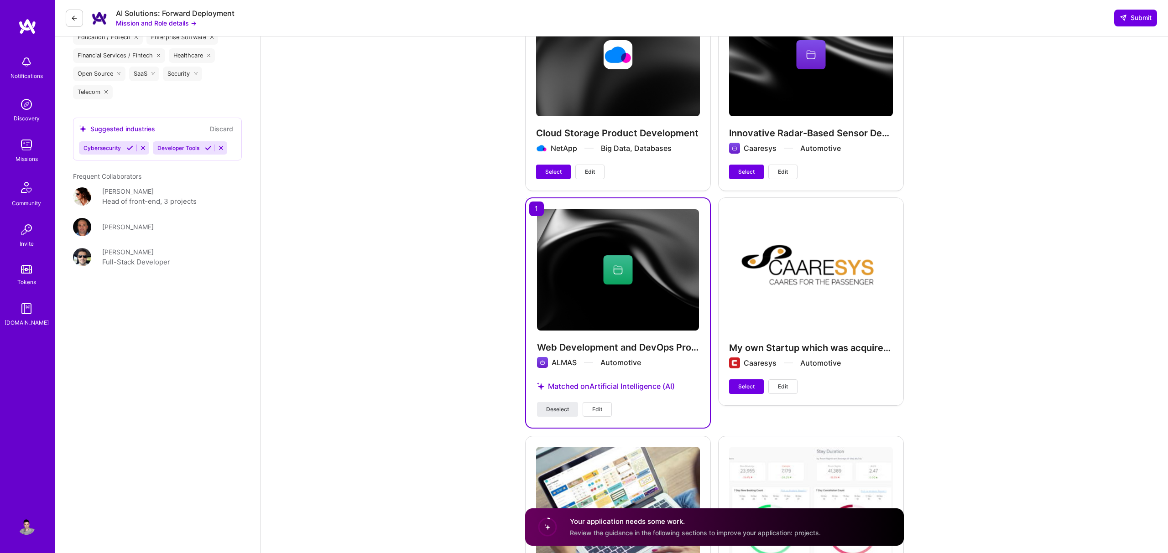
scroll to position [1512, 0]
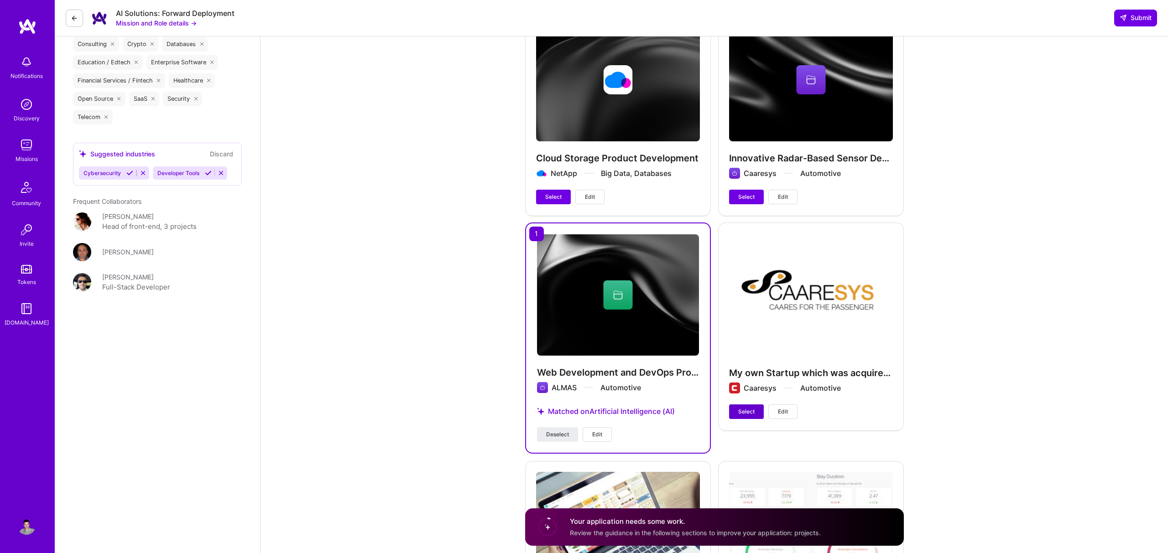
click at [749, 414] on span "Select" at bounding box center [746, 412] width 16 height 8
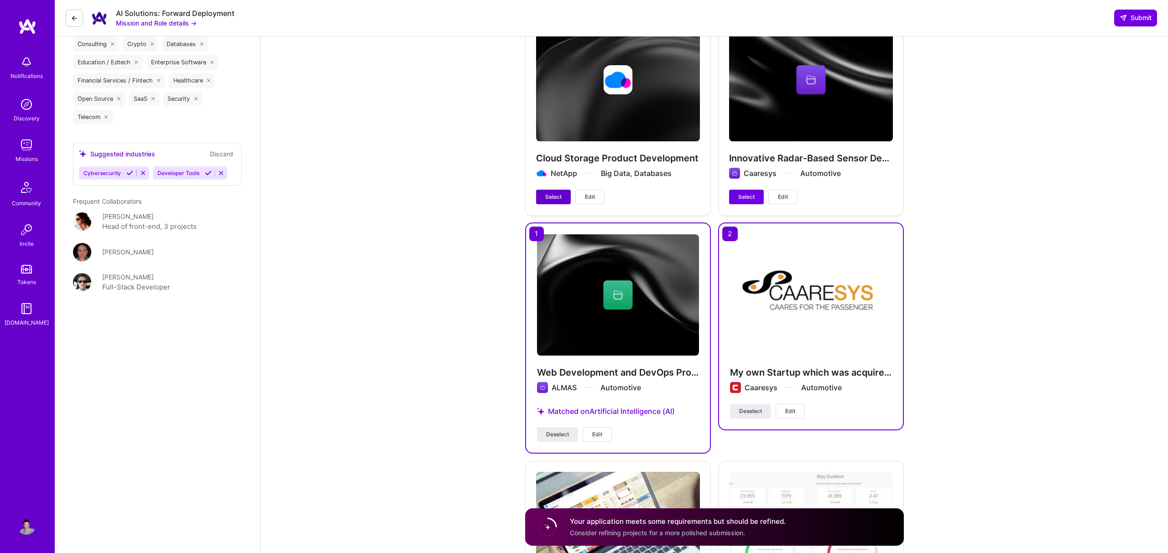
click at [549, 200] on span "Select" at bounding box center [553, 197] width 16 height 8
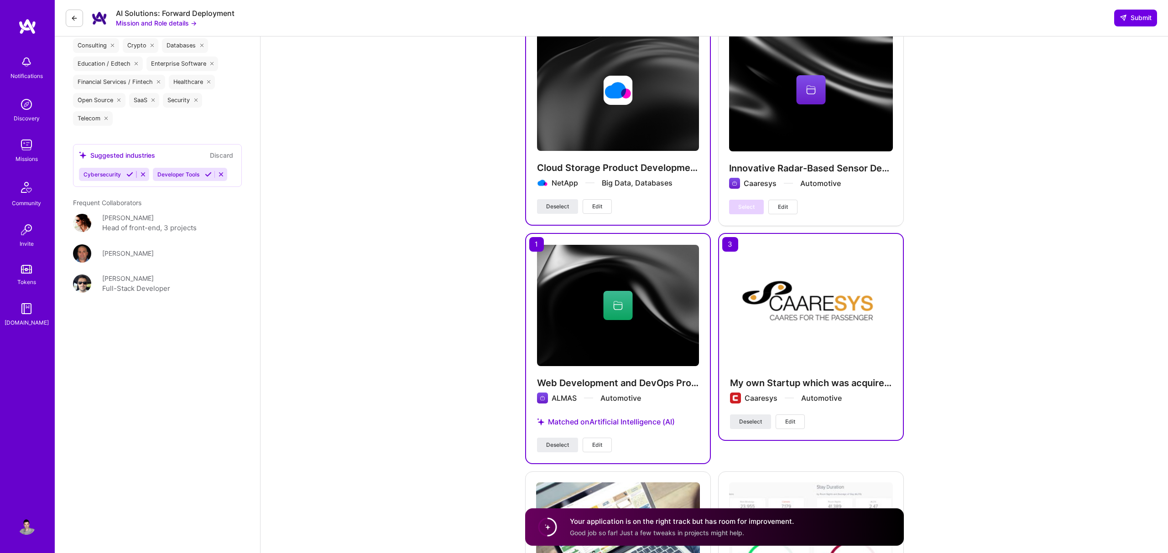
scroll to position [1547, 0]
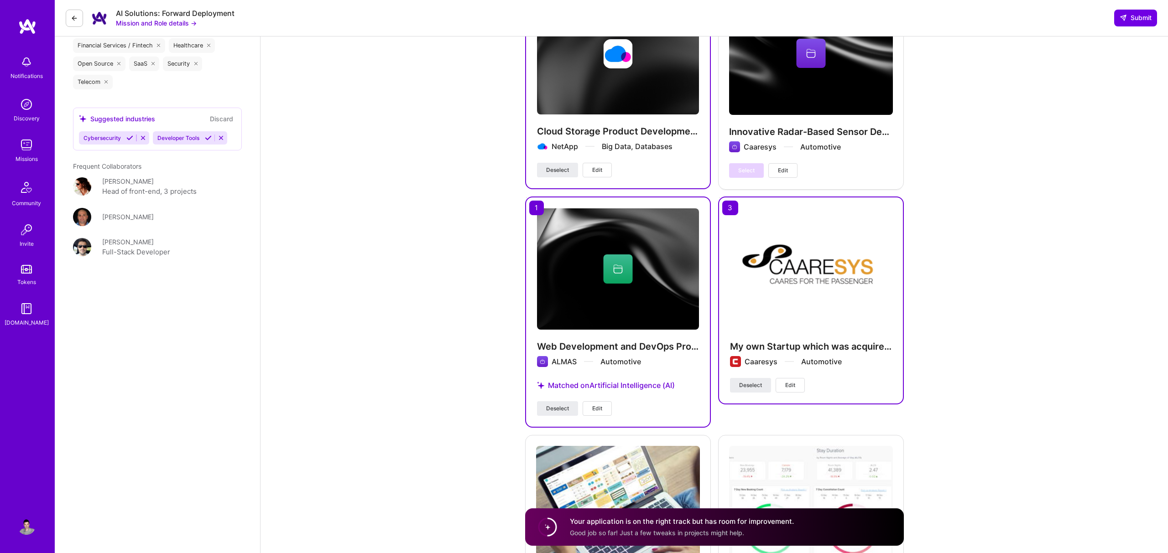
click at [600, 166] on span "Edit" at bounding box center [597, 170] width 10 height 8
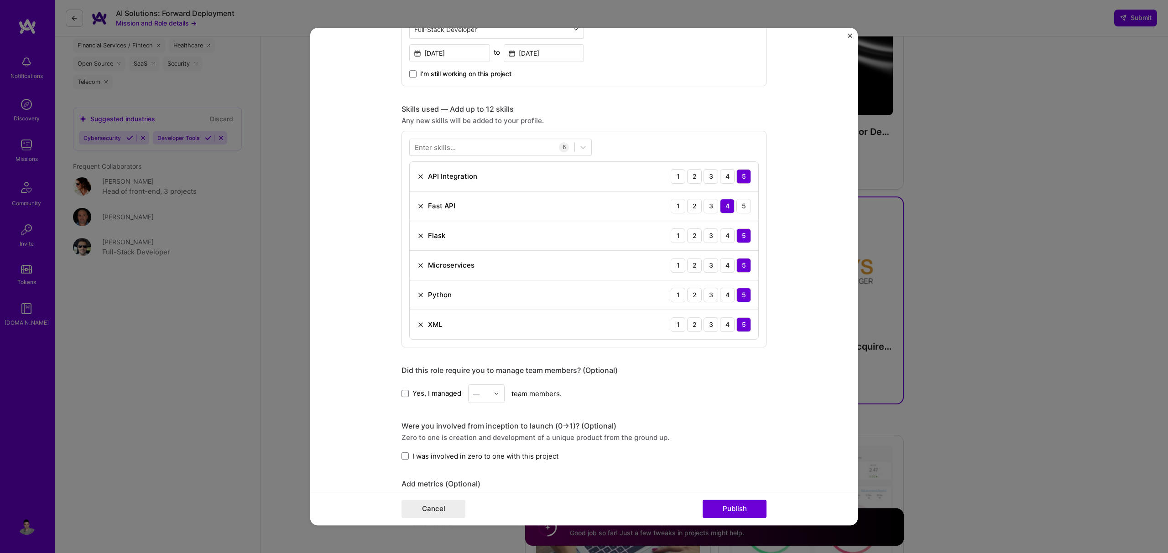
scroll to position [305, 0]
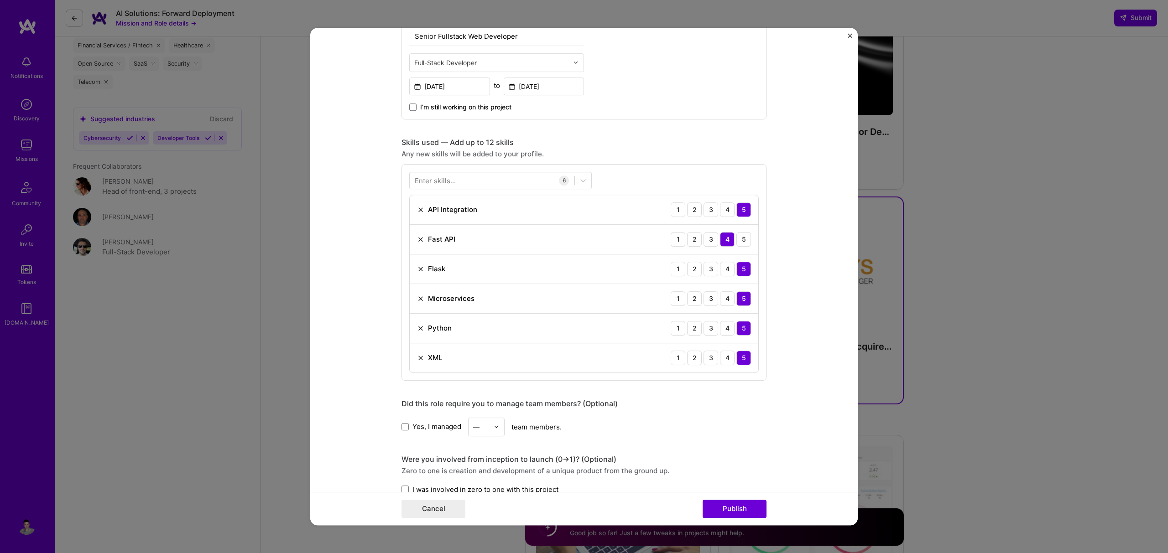
click at [426, 183] on div "Enter skills..." at bounding box center [435, 181] width 41 height 10
click at [417, 181] on div "Enter skills..." at bounding box center [435, 181] width 41 height 10
click at [414, 181] on div at bounding box center [492, 180] width 165 height 15
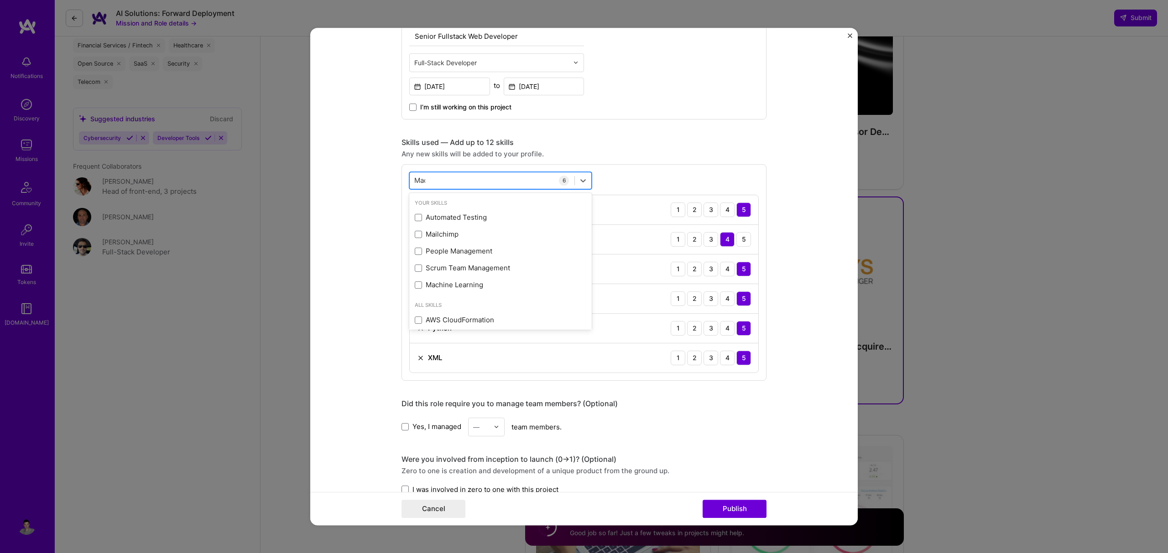
type input "Mach"
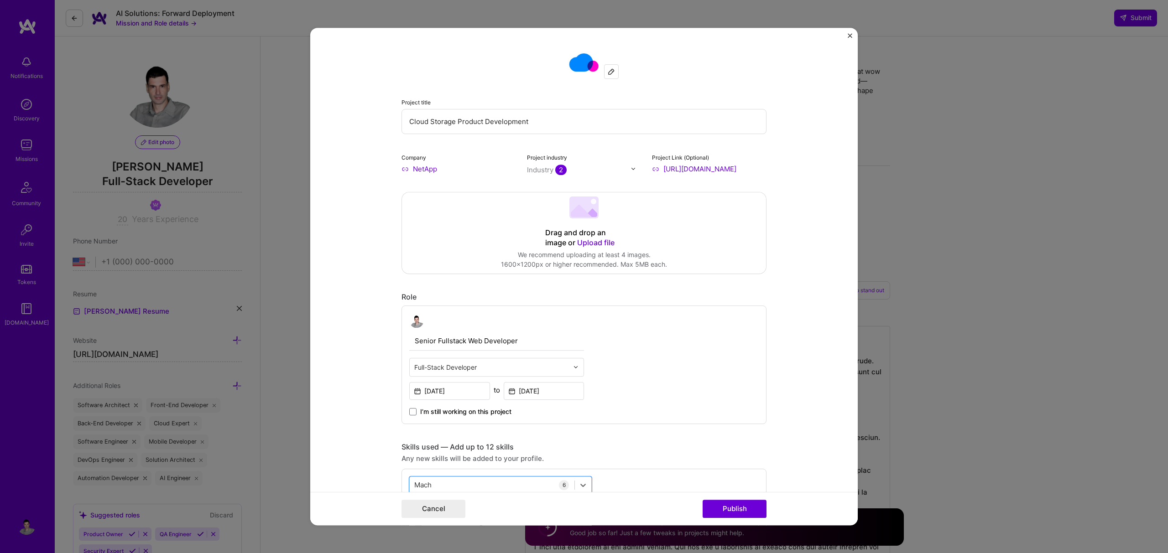
select select "US"
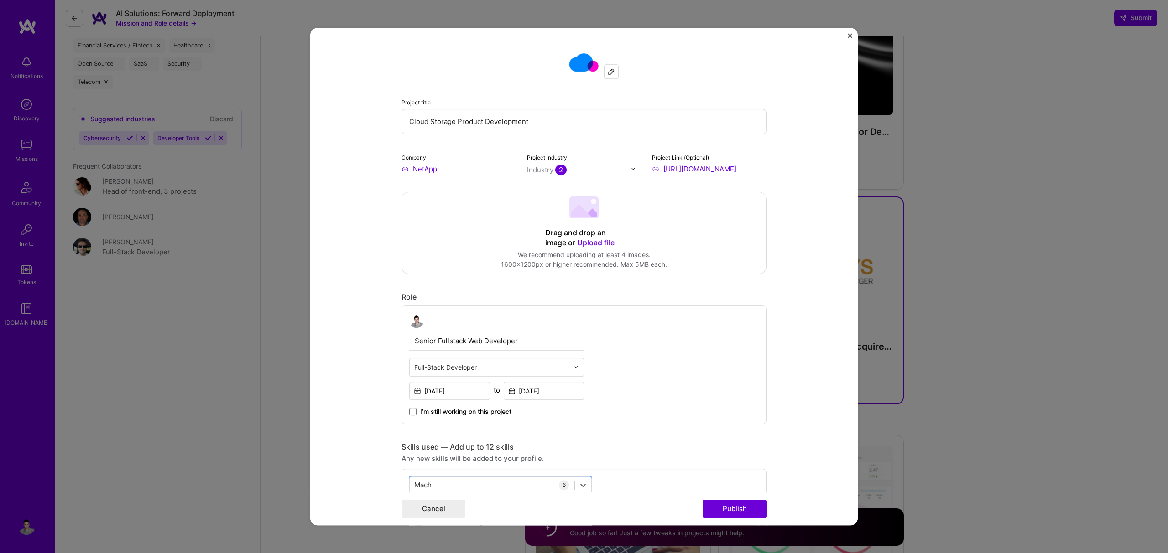
scroll to position [305, 0]
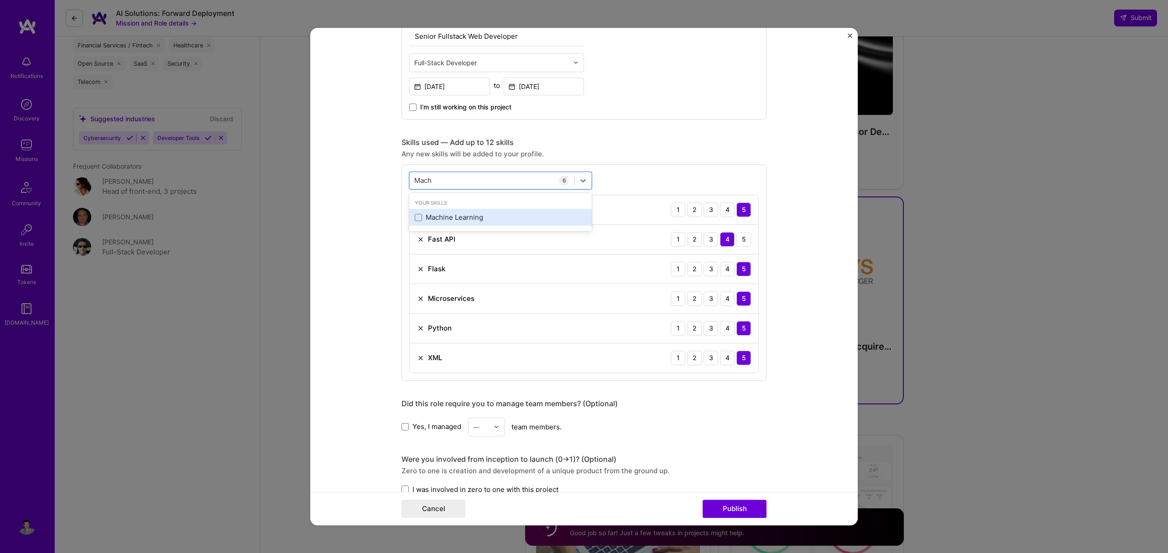
click at [432, 218] on div "Machine Learning" at bounding box center [501, 218] width 172 height 10
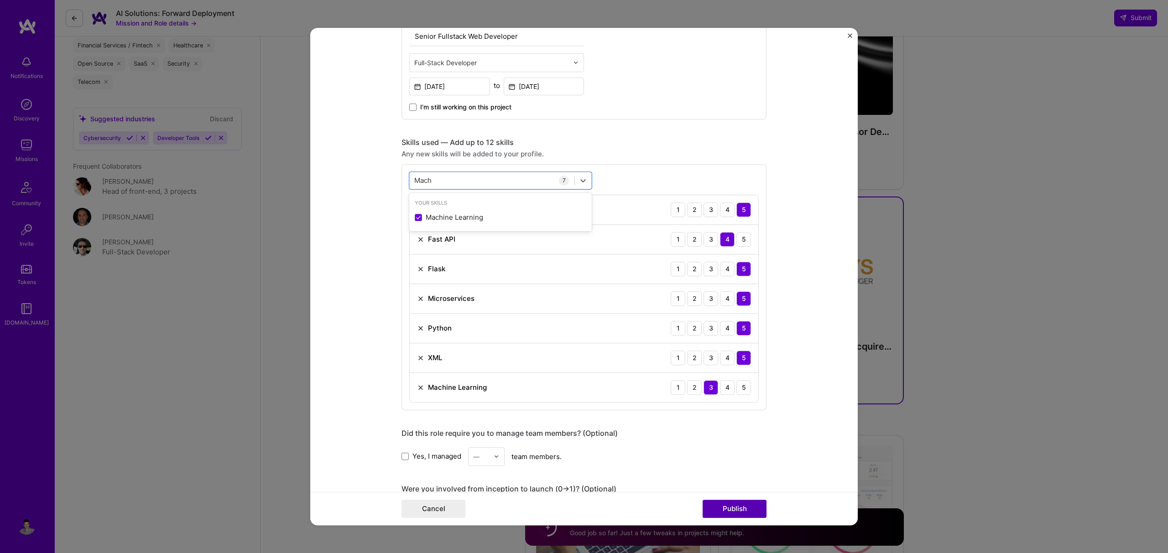
type input "Mach"
click at [745, 505] on button "Publish" at bounding box center [734, 509] width 64 height 18
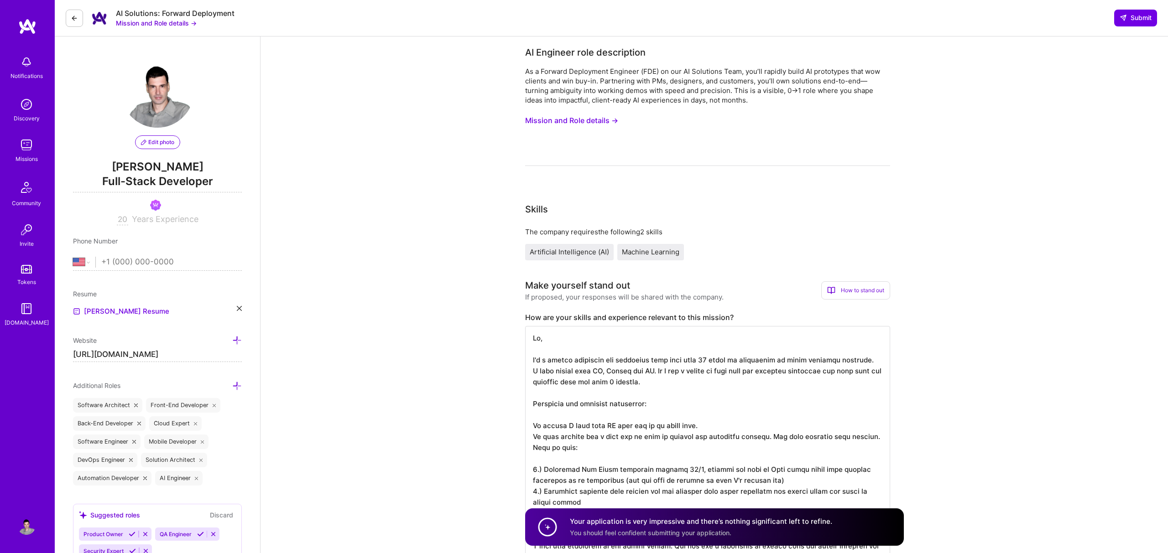
scroll to position [170, 0]
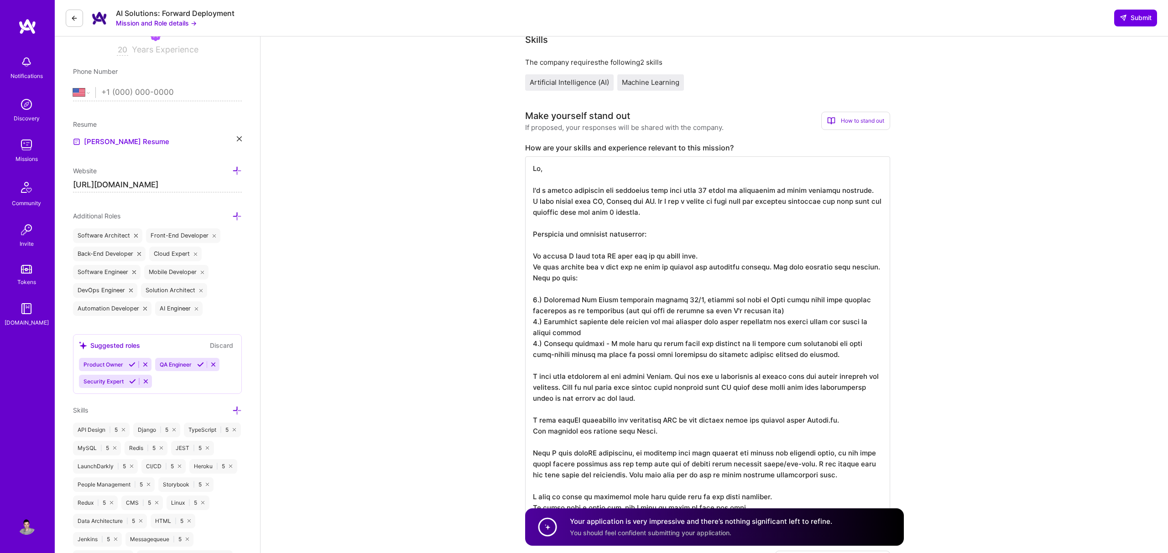
click at [714, 281] on textarea at bounding box center [707, 338] width 365 height 365
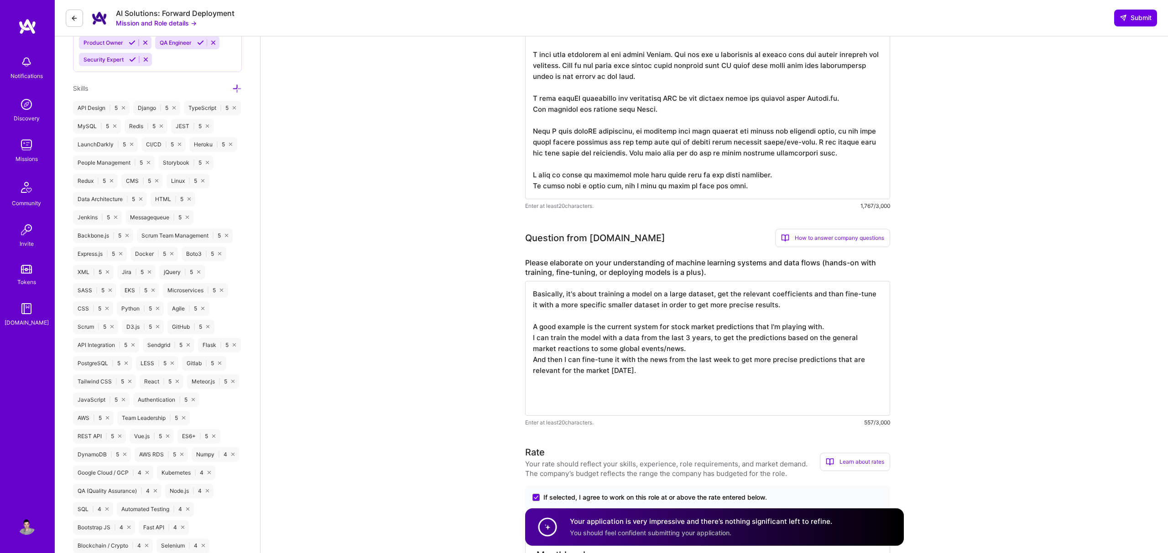
scroll to position [680, 0]
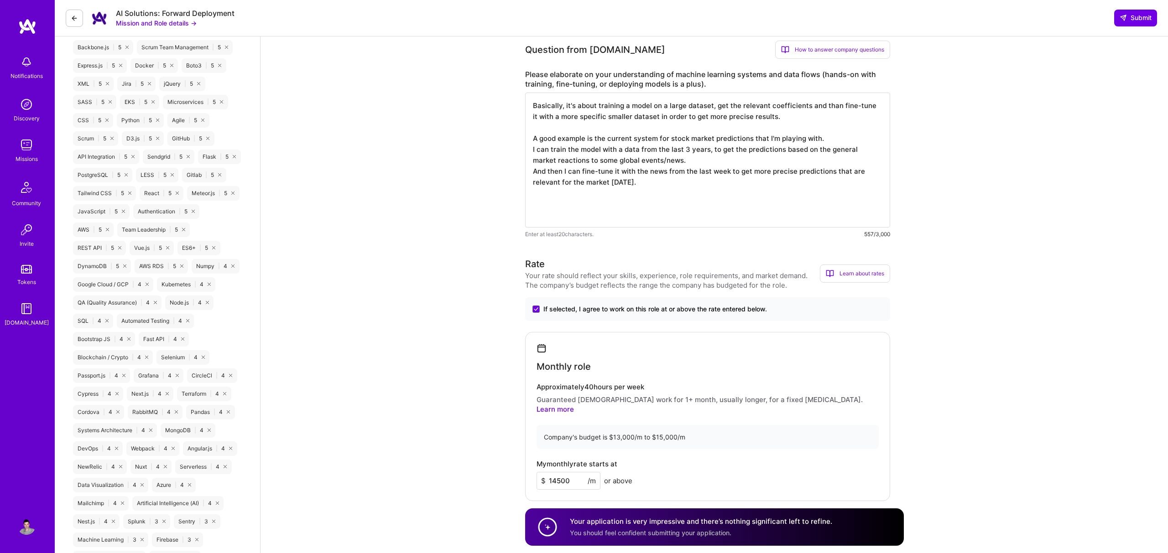
click at [630, 130] on textarea "Basically, it's about training a model on a large dataset, get the relevant coe…" at bounding box center [707, 160] width 365 height 135
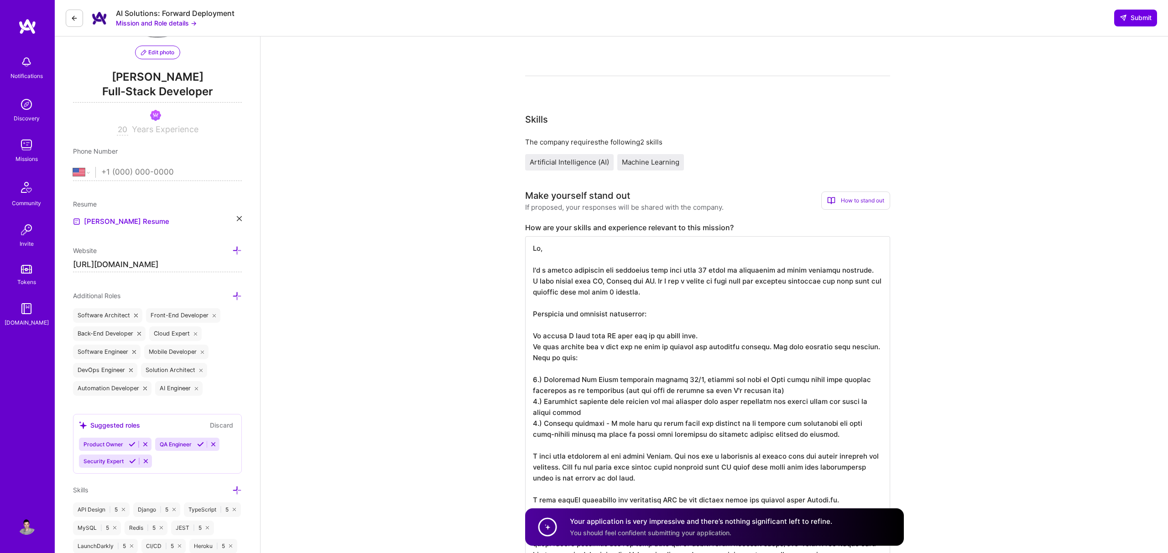
scroll to position [0, 0]
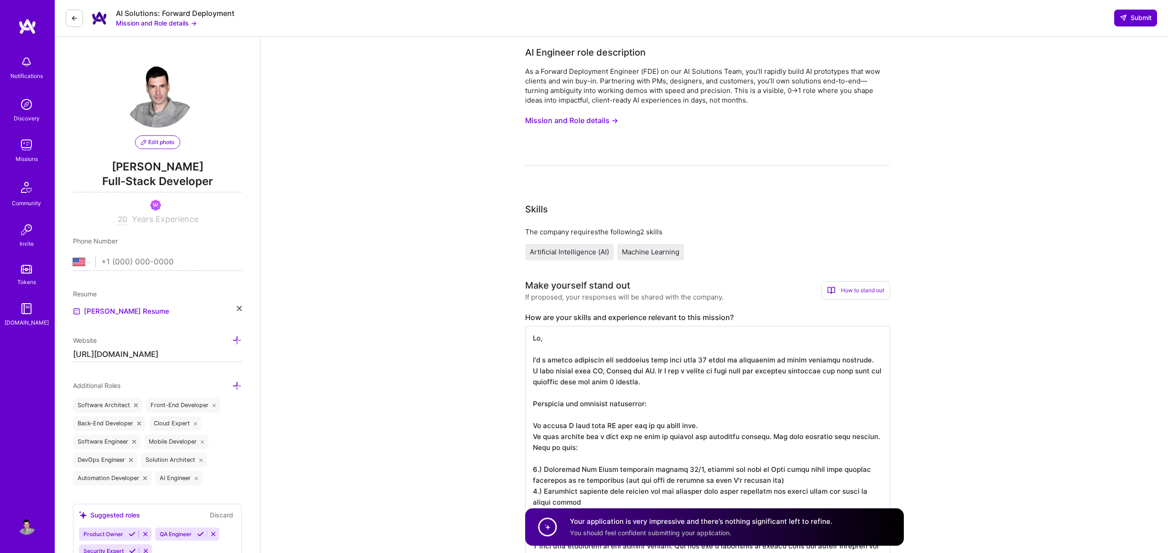
click at [1127, 21] on span "Submit" at bounding box center [1135, 17] width 32 height 9
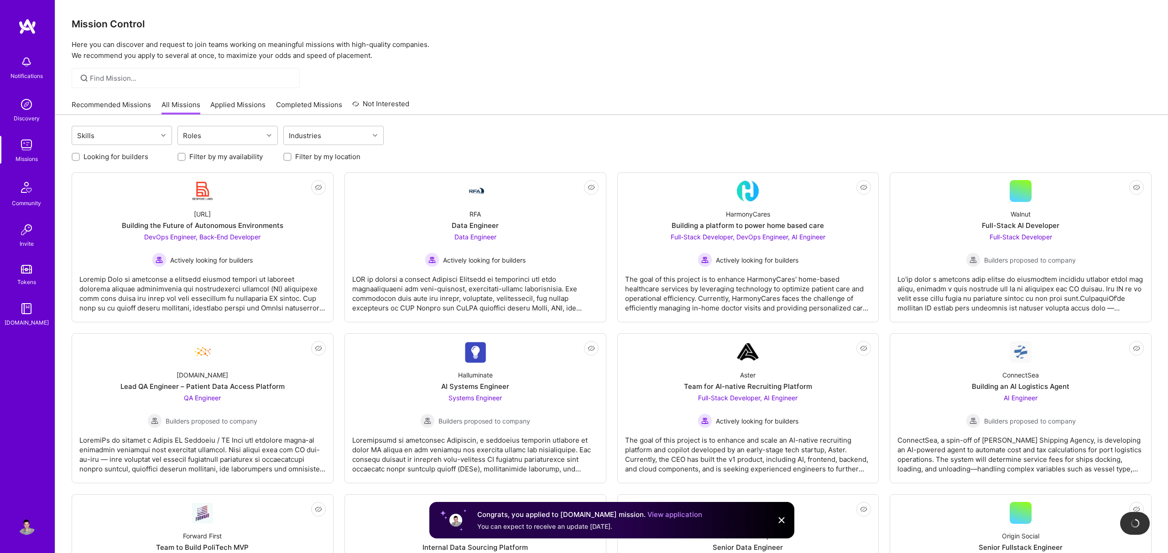
click at [781, 520] on img at bounding box center [781, 520] width 11 height 11
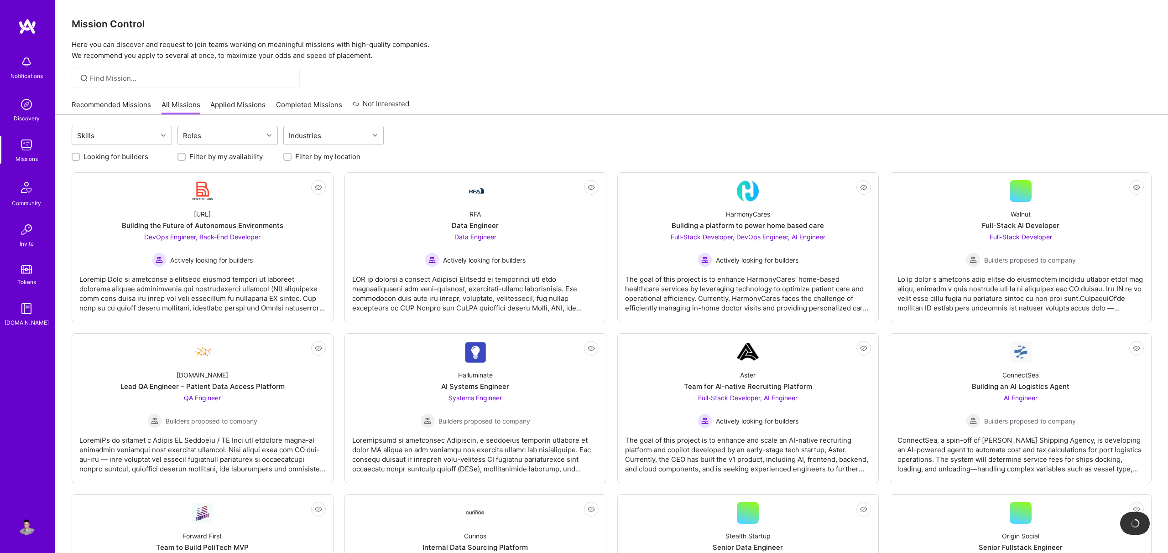
click at [116, 108] on link "Recommended Missions" at bounding box center [111, 107] width 79 height 15
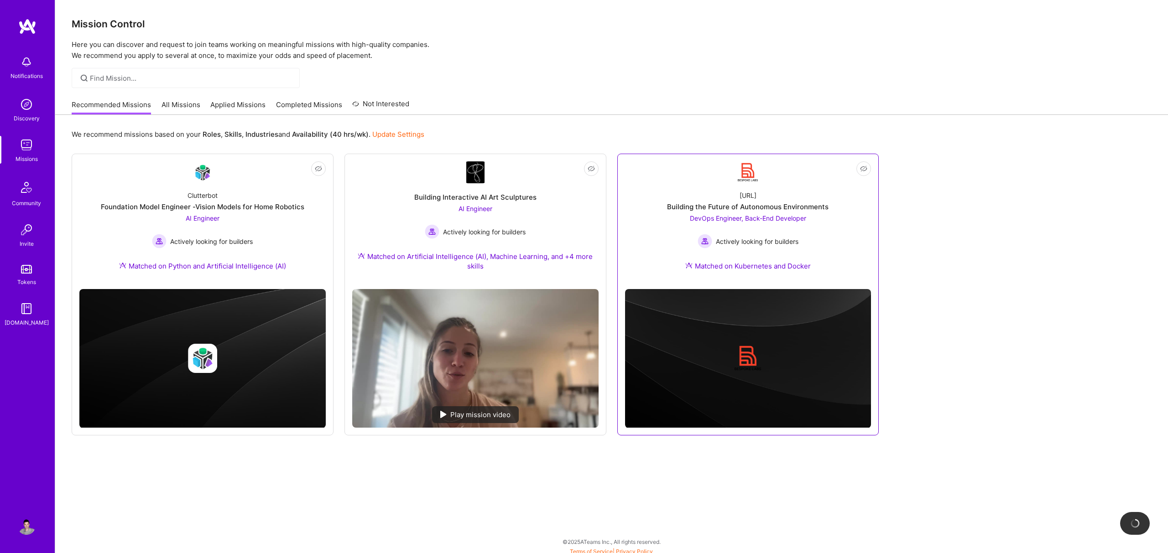
click at [748, 203] on div "Building the Future of Autonomous Environments" at bounding box center [747, 207] width 161 height 10
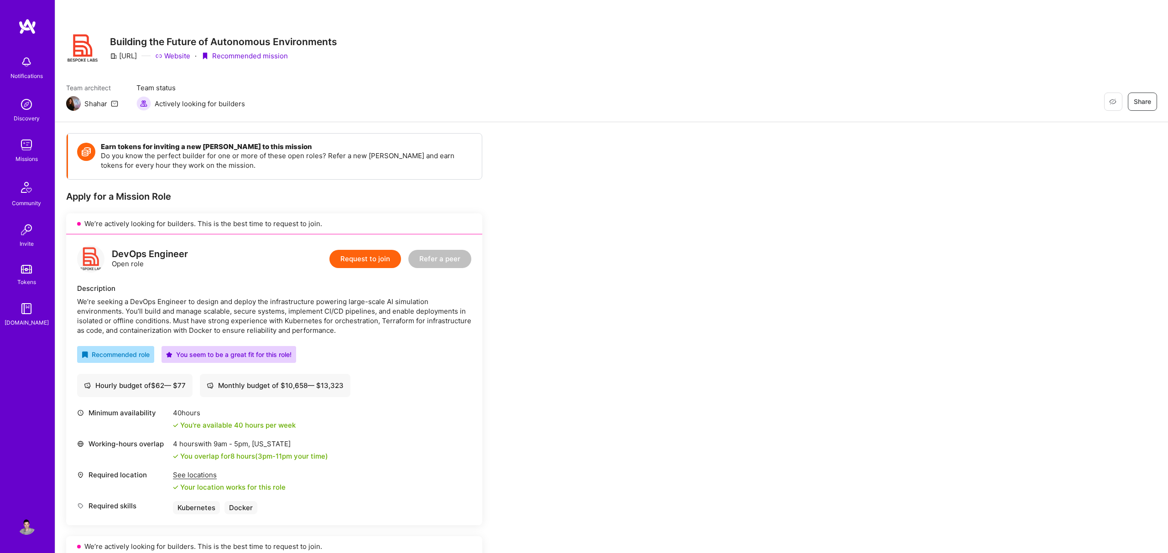
scroll to position [84, 0]
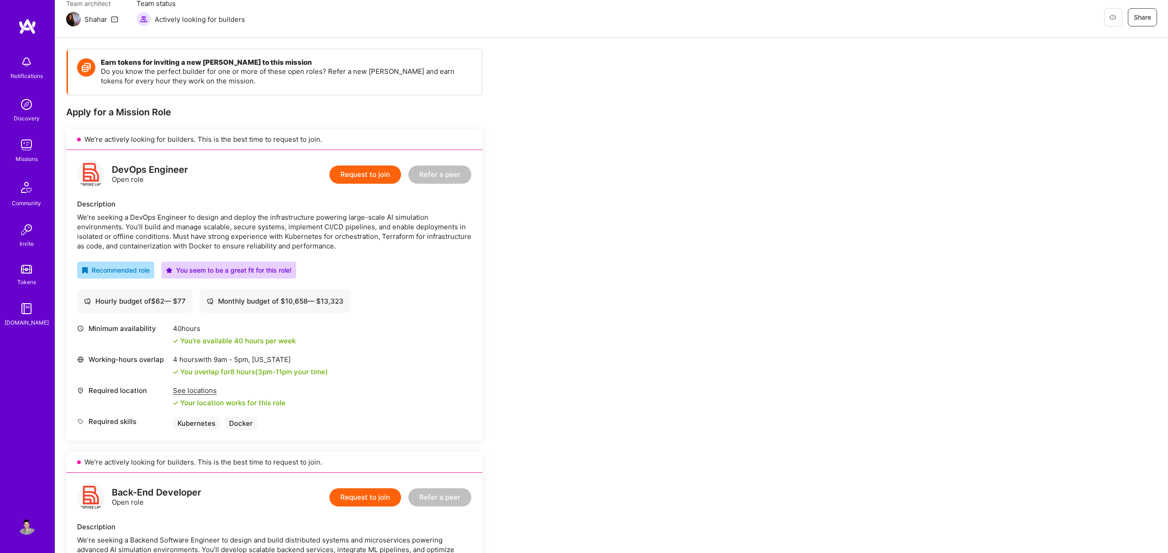
click at [363, 174] on button "Request to join" at bounding box center [365, 175] width 72 height 18
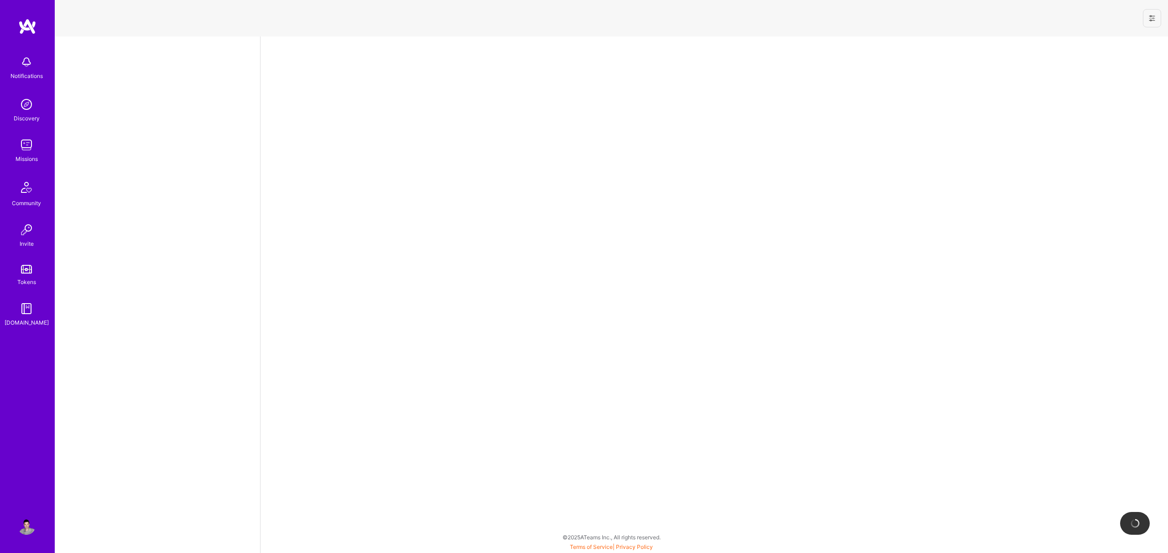
select select "US"
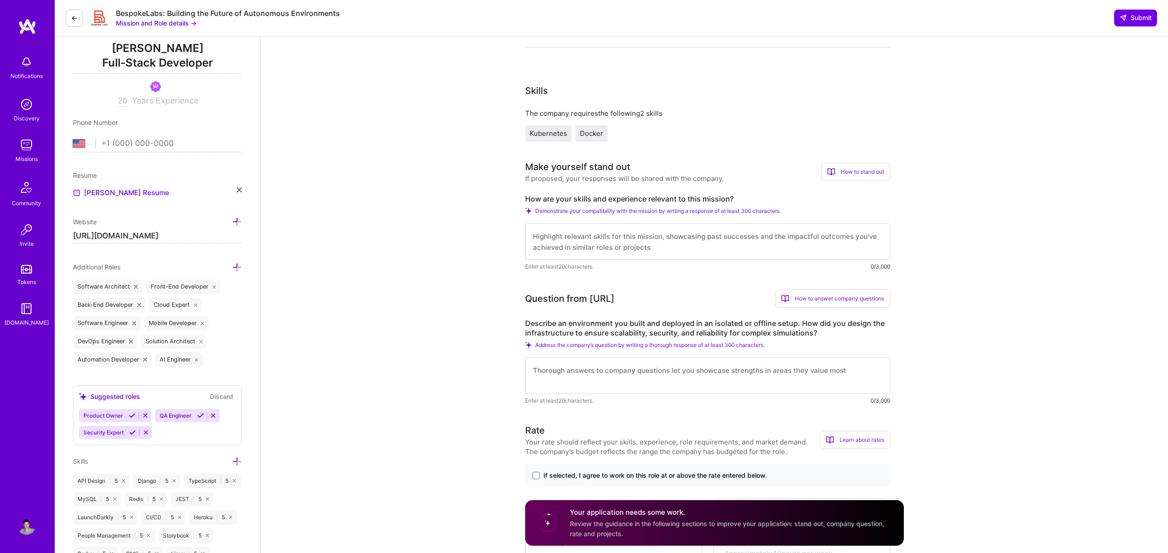
scroll to position [158, 0]
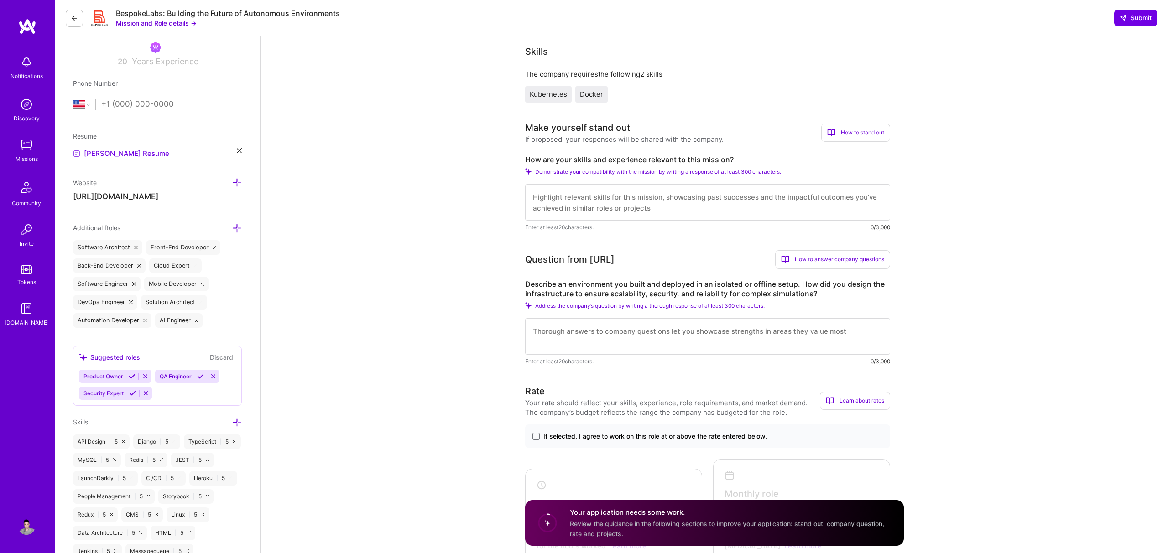
click at [564, 201] on textarea at bounding box center [707, 202] width 365 height 36
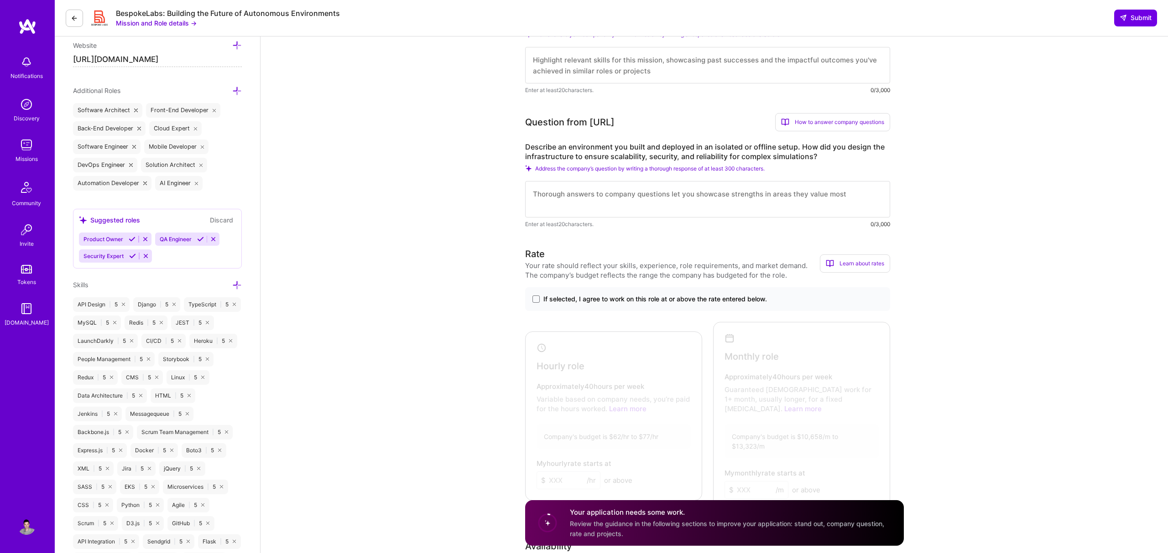
scroll to position [275, 0]
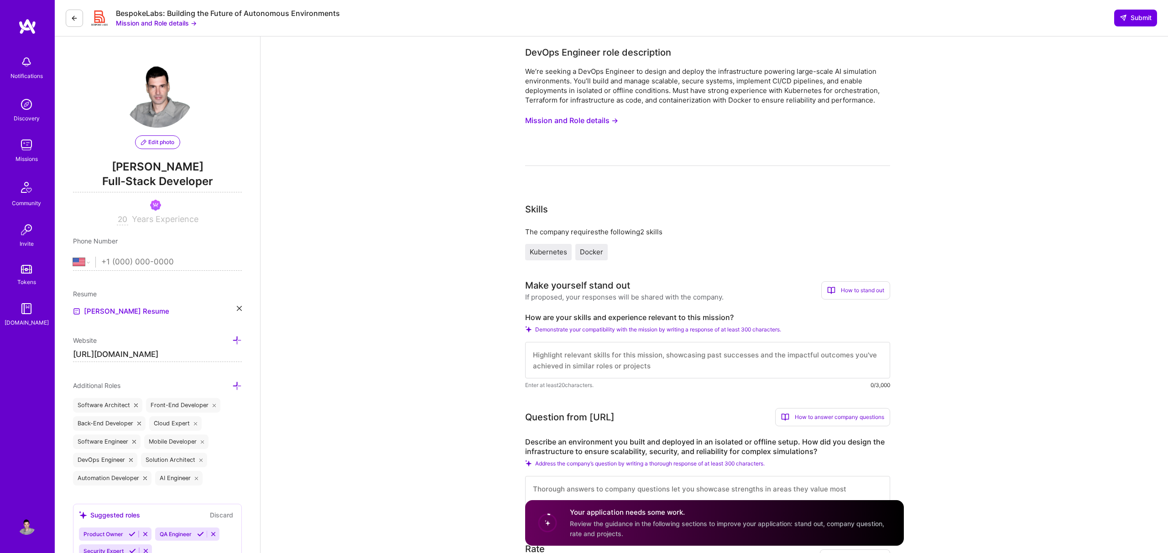
click at [72, 19] on icon at bounding box center [74, 18] width 7 height 7
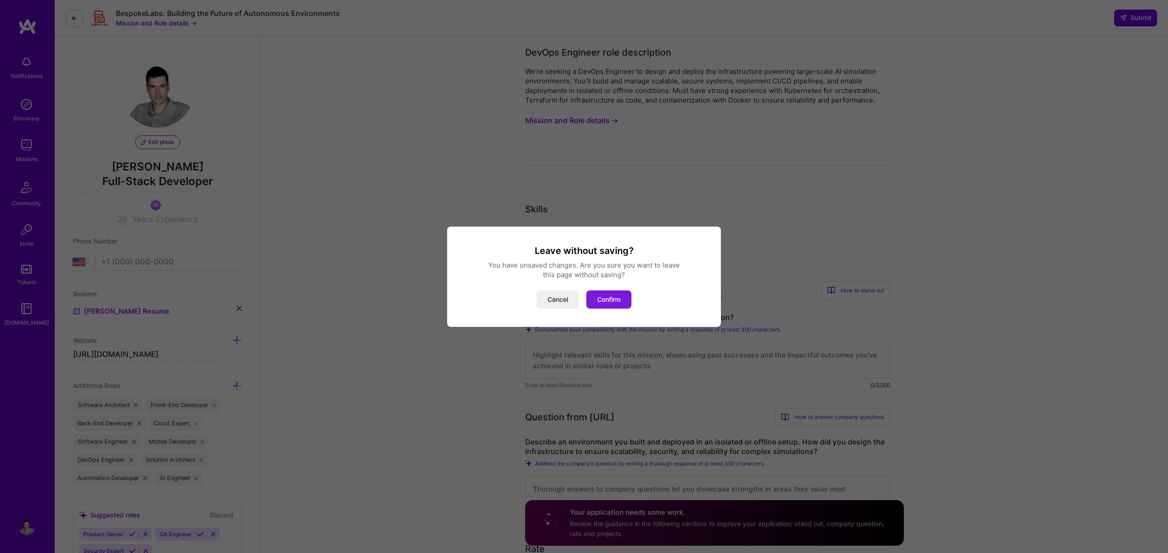
click at [601, 304] on button "Confirm" at bounding box center [608, 300] width 45 height 18
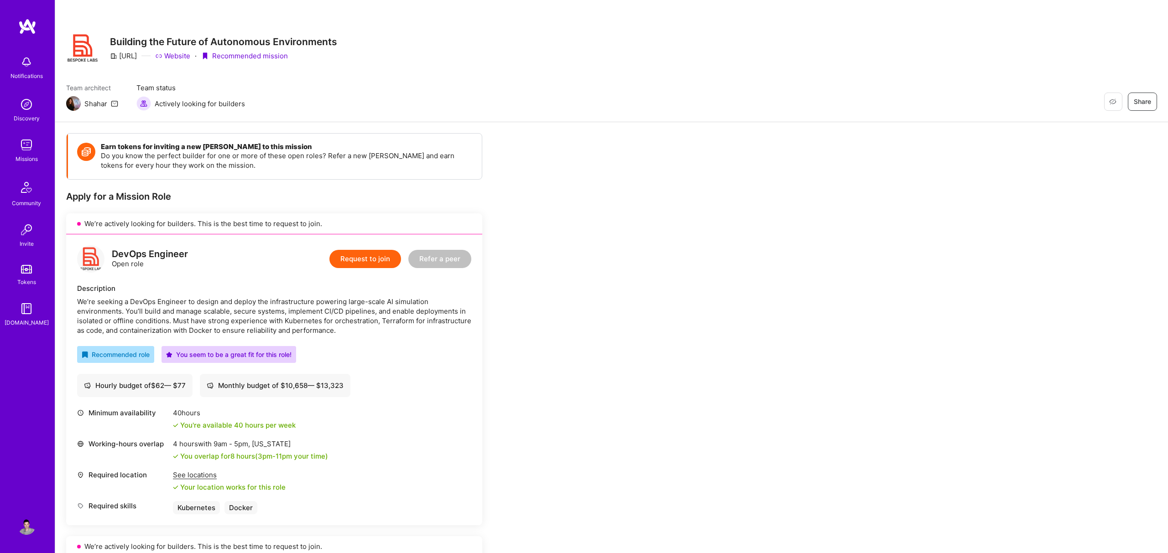
click at [26, 70] on img at bounding box center [26, 62] width 18 height 18
click at [23, 30] on img at bounding box center [27, 26] width 18 height 16
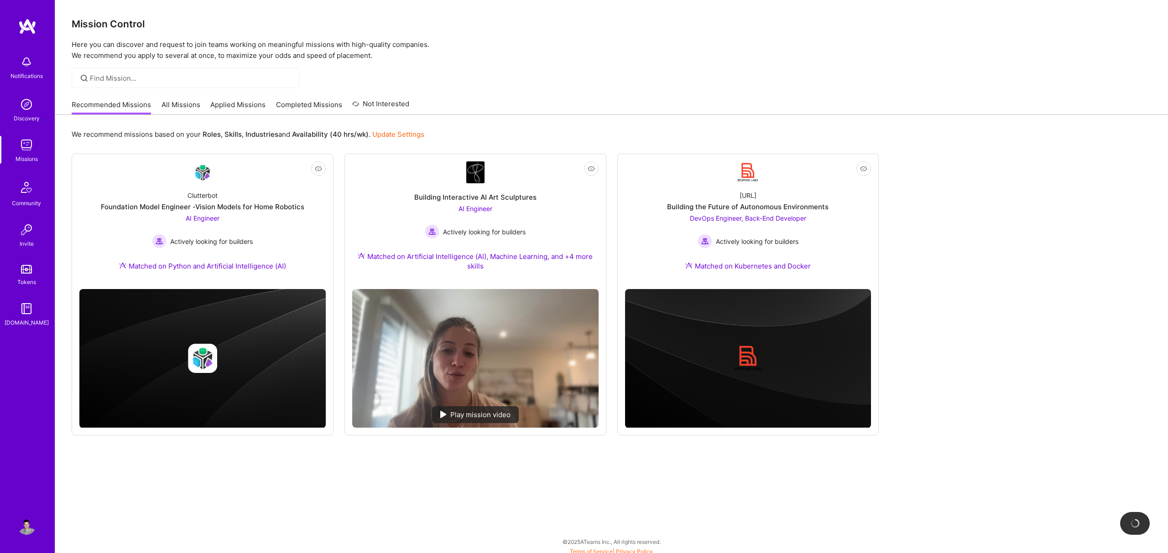
click at [239, 106] on link "Applied Missions" at bounding box center [237, 107] width 55 height 15
